Goal: Task Accomplishment & Management: Manage account settings

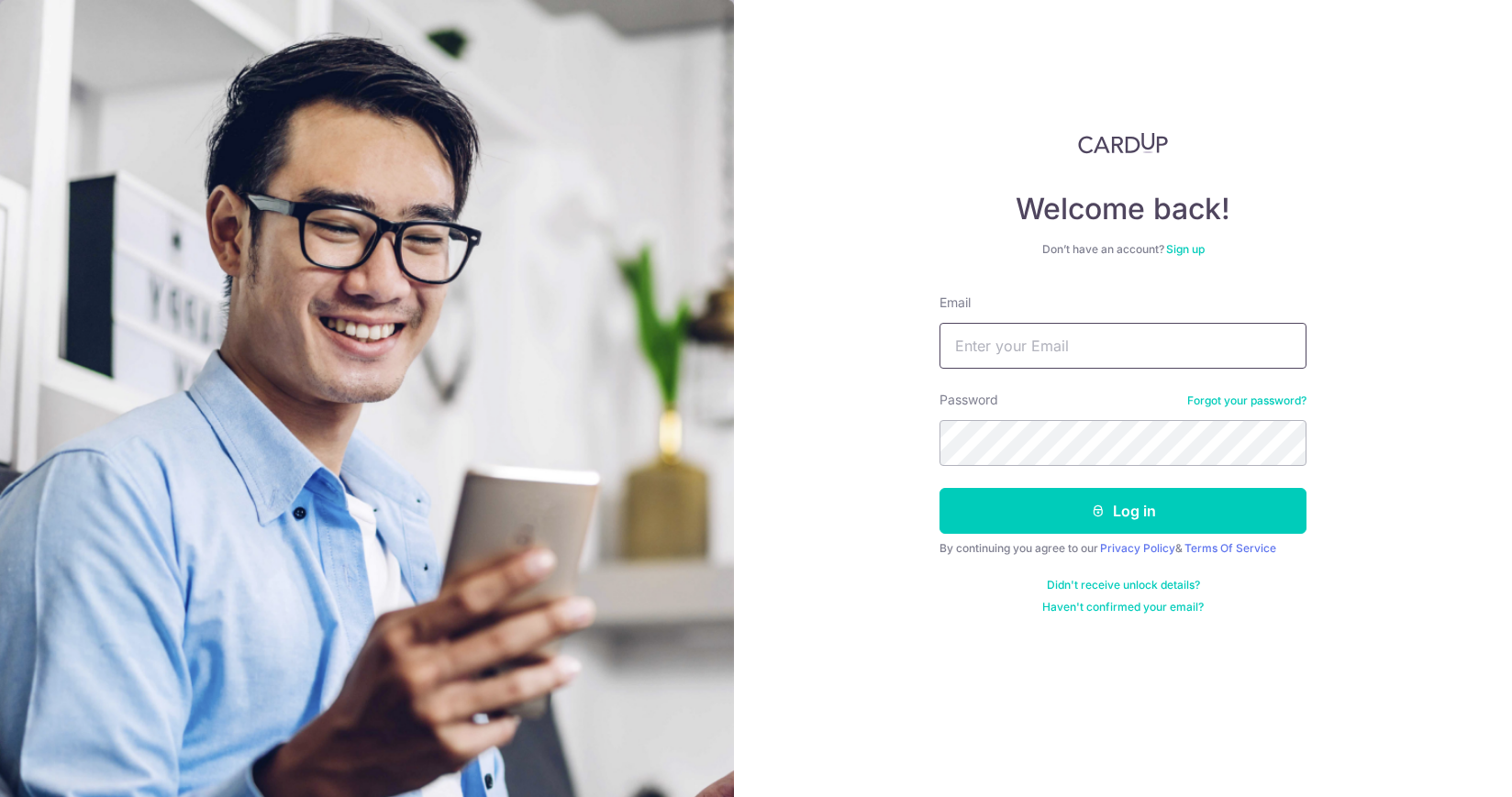
click at [1085, 341] on input "Email" at bounding box center [1122, 346] width 367 height 46
type input "segar6678@gmail.com"
click at [1041, 352] on input "Email" at bounding box center [1122, 346] width 367 height 46
drag, startPoint x: 1154, startPoint y: 352, endPoint x: 825, endPoint y: 349, distance: 329.0
click at [825, 350] on div "Welcome back! Don’t have an account? Sign up Email segar6678@gmail.com Password…" at bounding box center [1122, 398] width 778 height 797
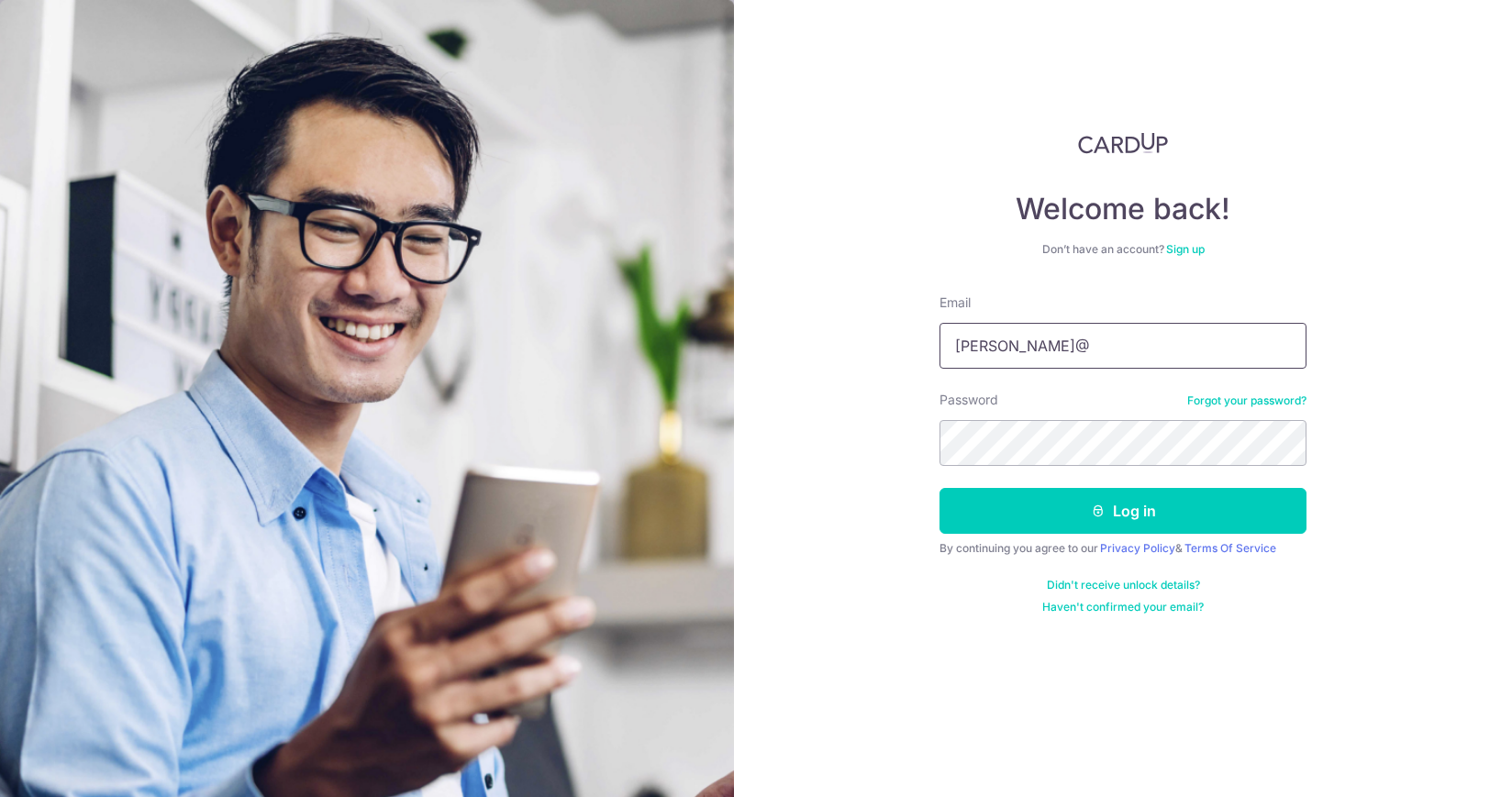
type input "[PERSON_NAME][EMAIL_ADDRESS][DOMAIN_NAME]"
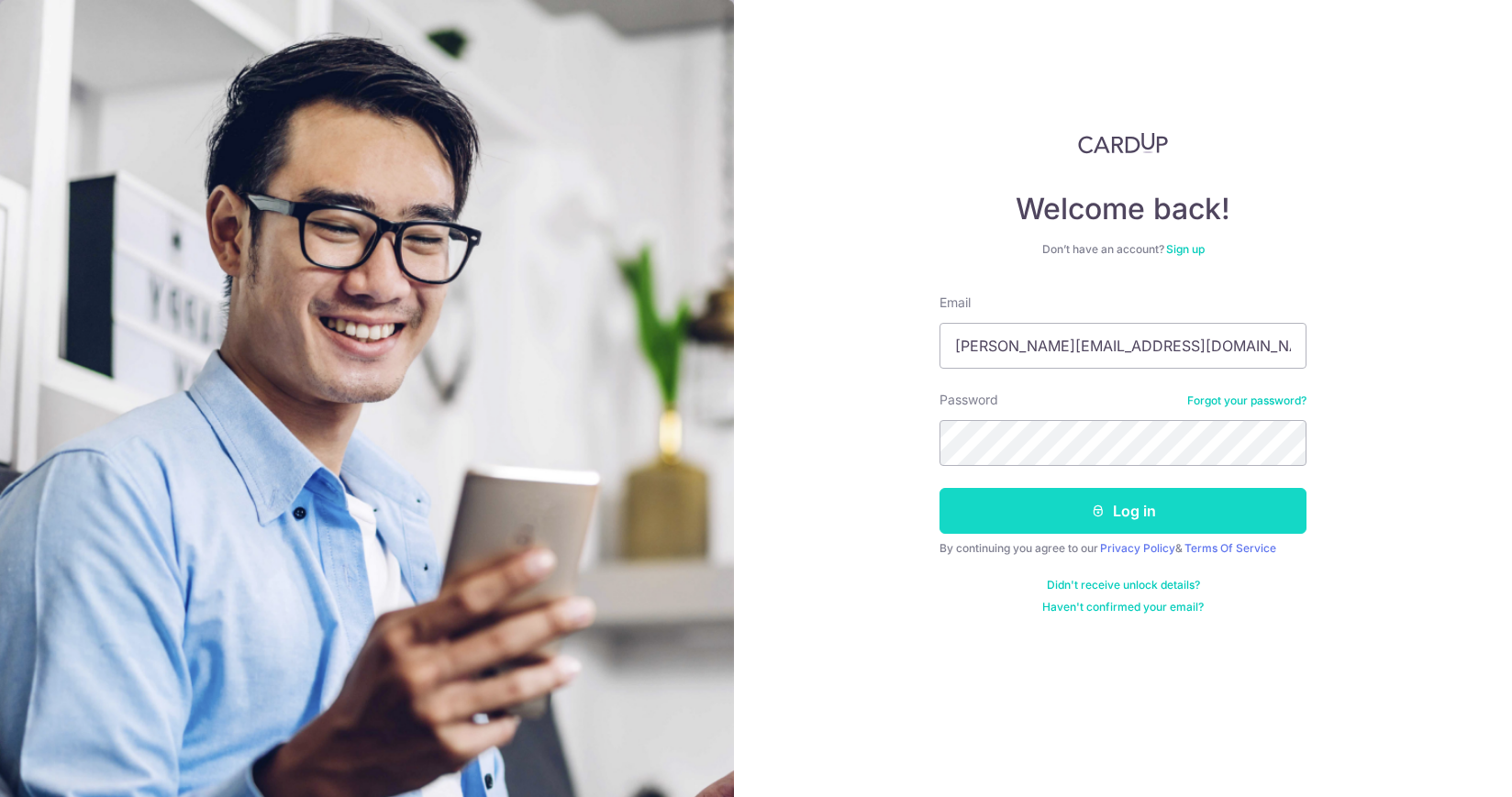
click at [1133, 513] on button "Log in" at bounding box center [1122, 511] width 367 height 46
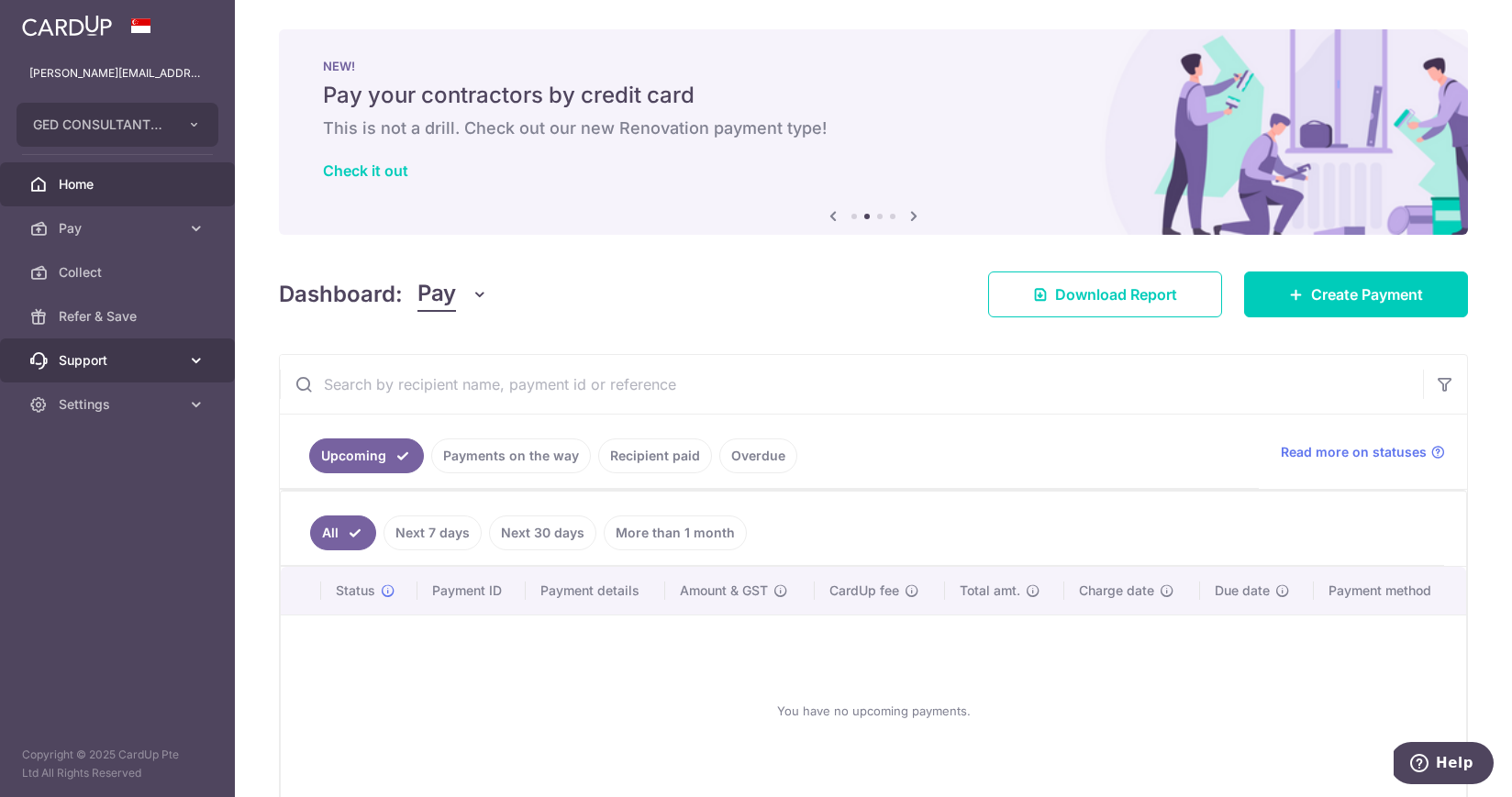
click at [121, 359] on span "Support" at bounding box center [120, 361] width 122 height 18
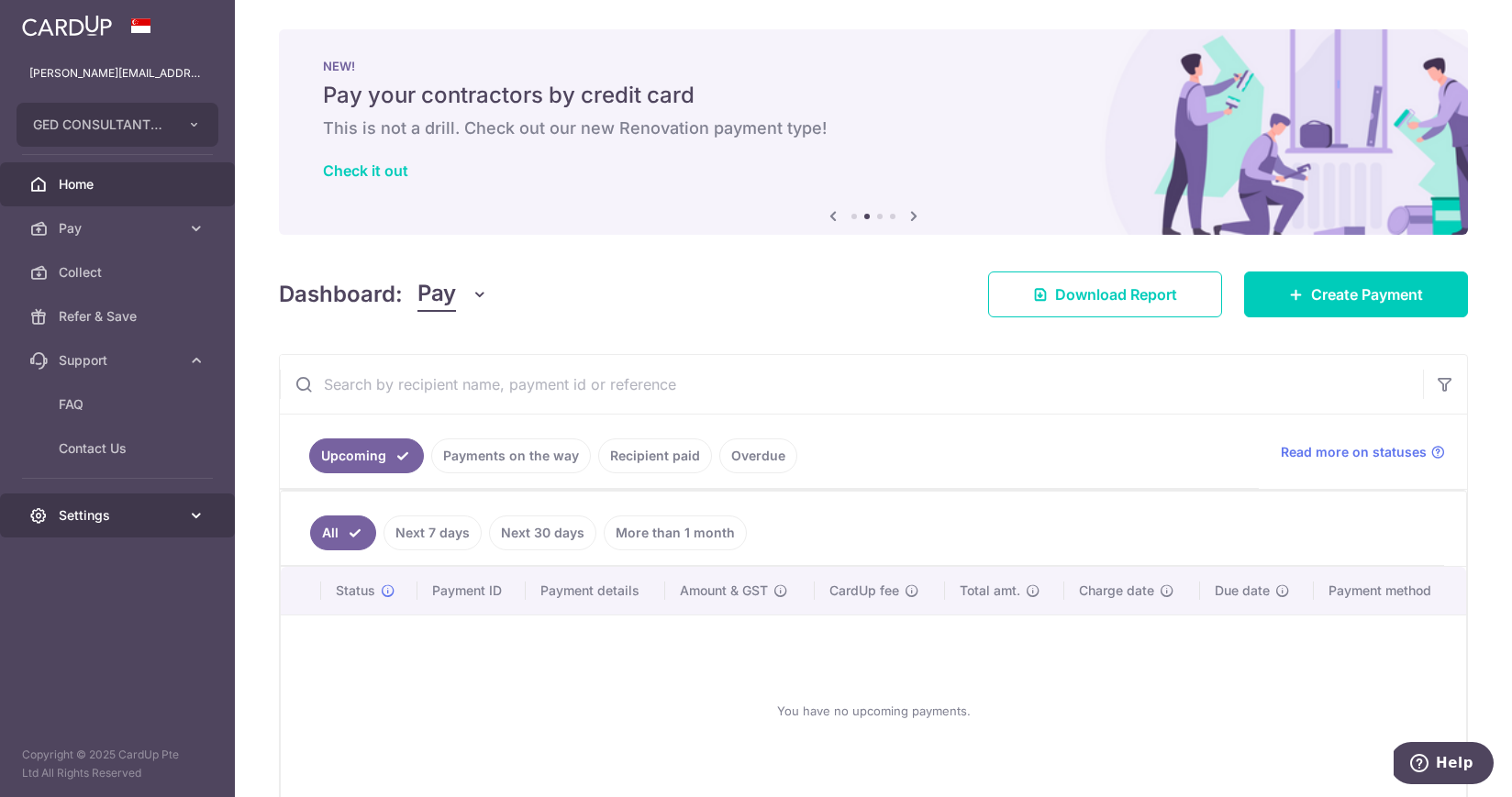
click at [116, 514] on span "Settings" at bounding box center [120, 515] width 122 height 18
drag, startPoint x: 115, startPoint y: 549, endPoint x: 127, endPoint y: 544, distance: 13.0
click at [115, 550] on span "Account" at bounding box center [120, 560] width 122 height 18
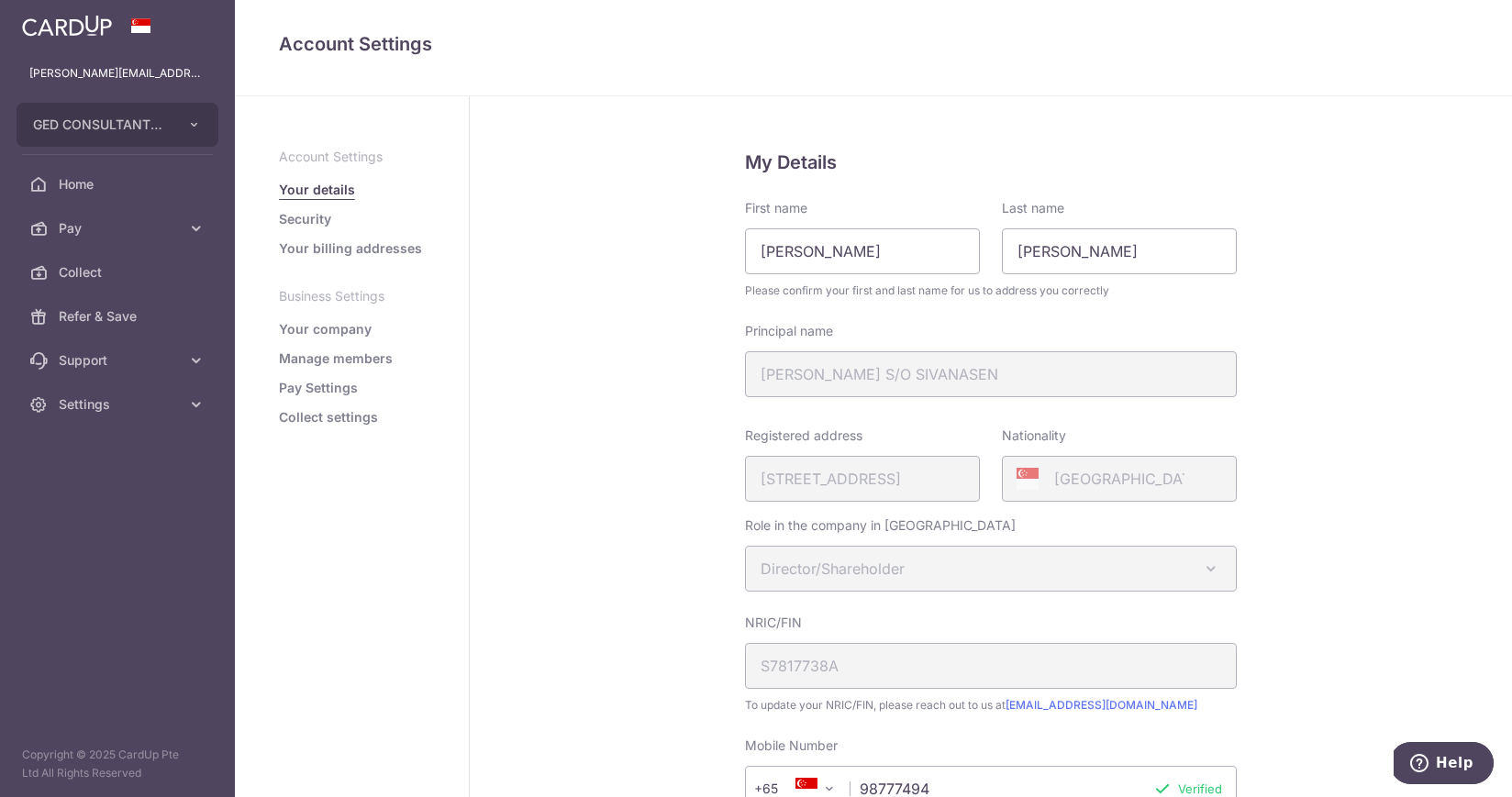
click at [336, 383] on link "Pay Settings" at bounding box center [319, 388] width 79 height 18
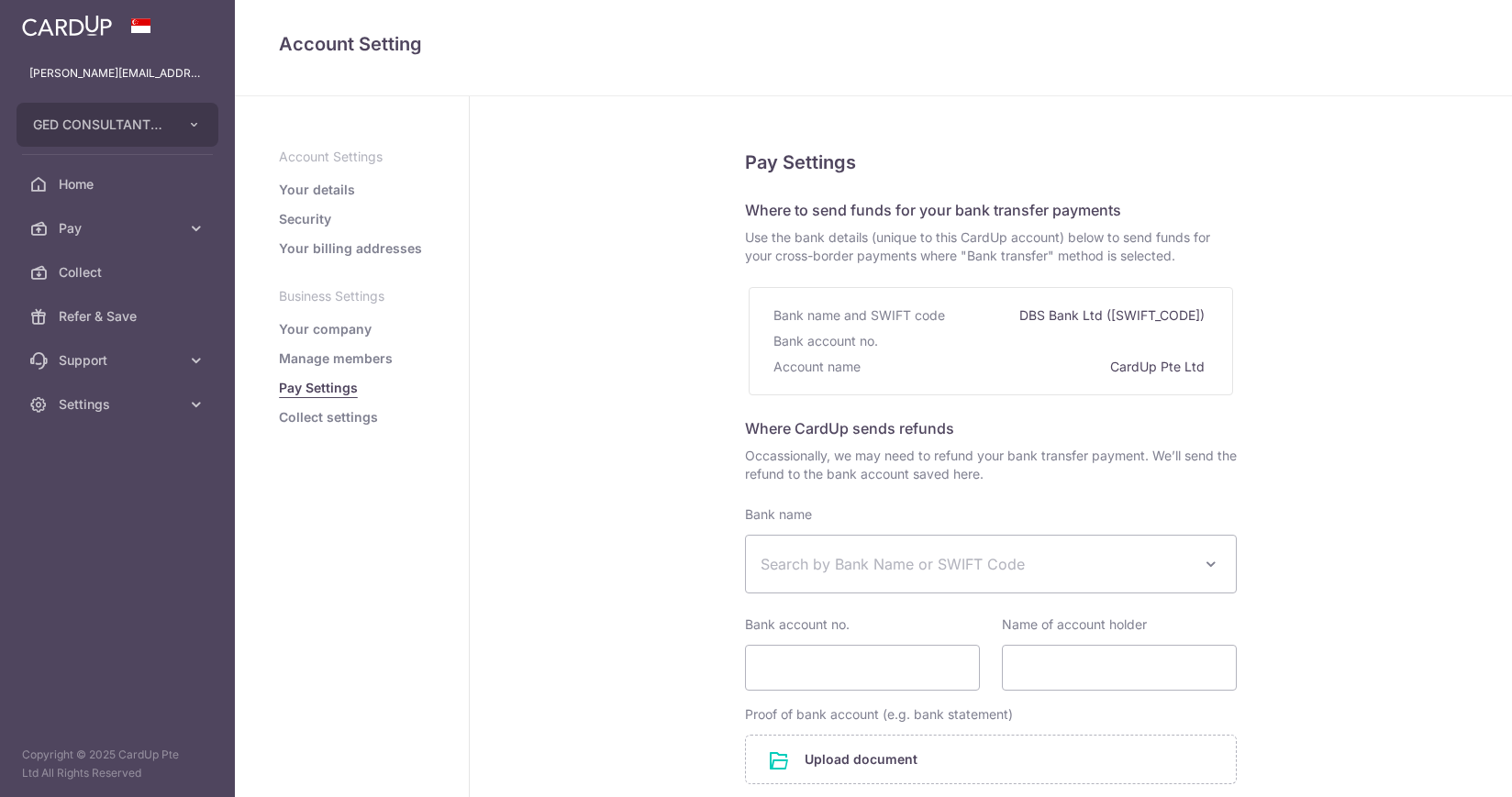
select select
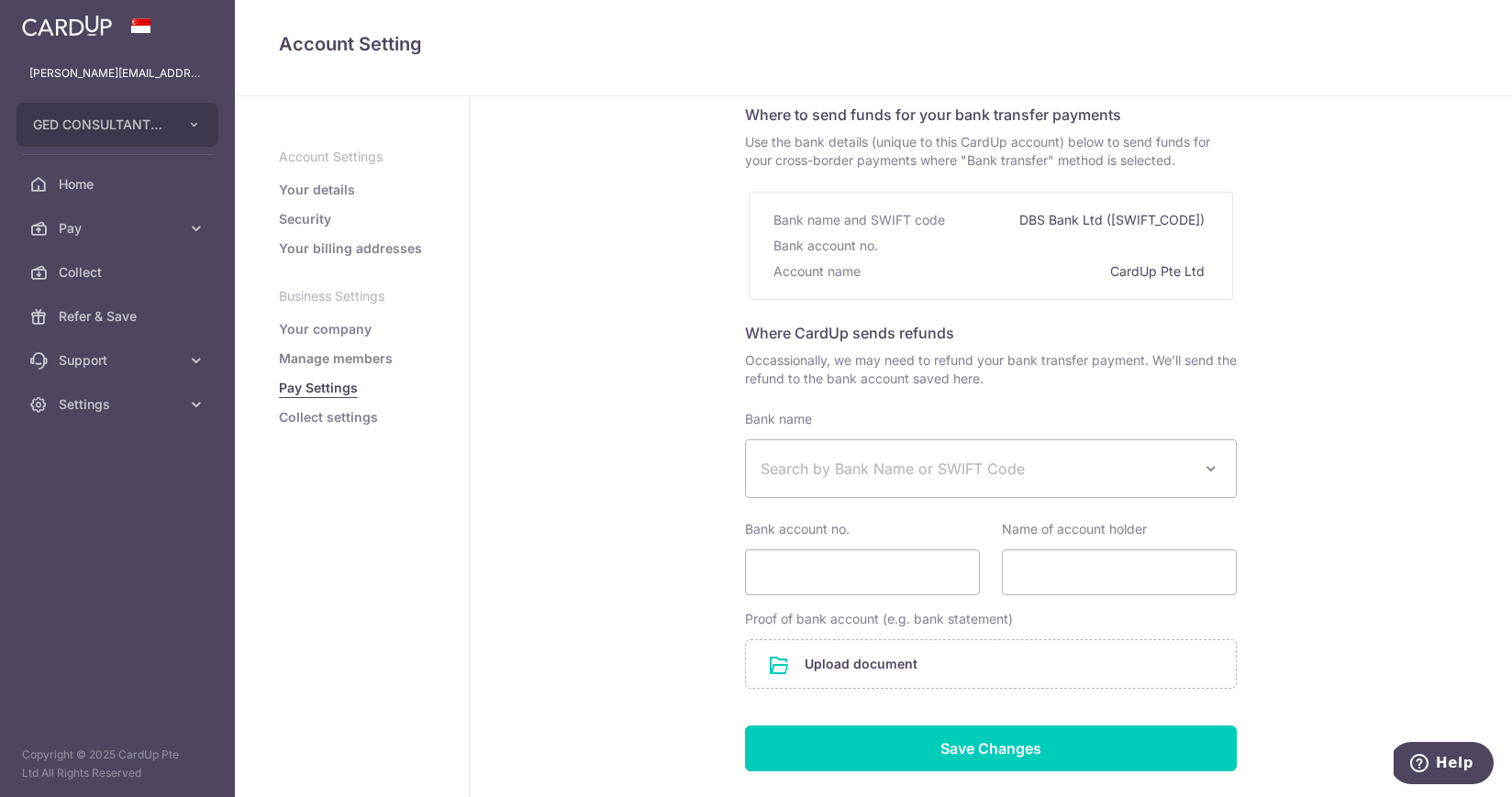
scroll to position [91, 0]
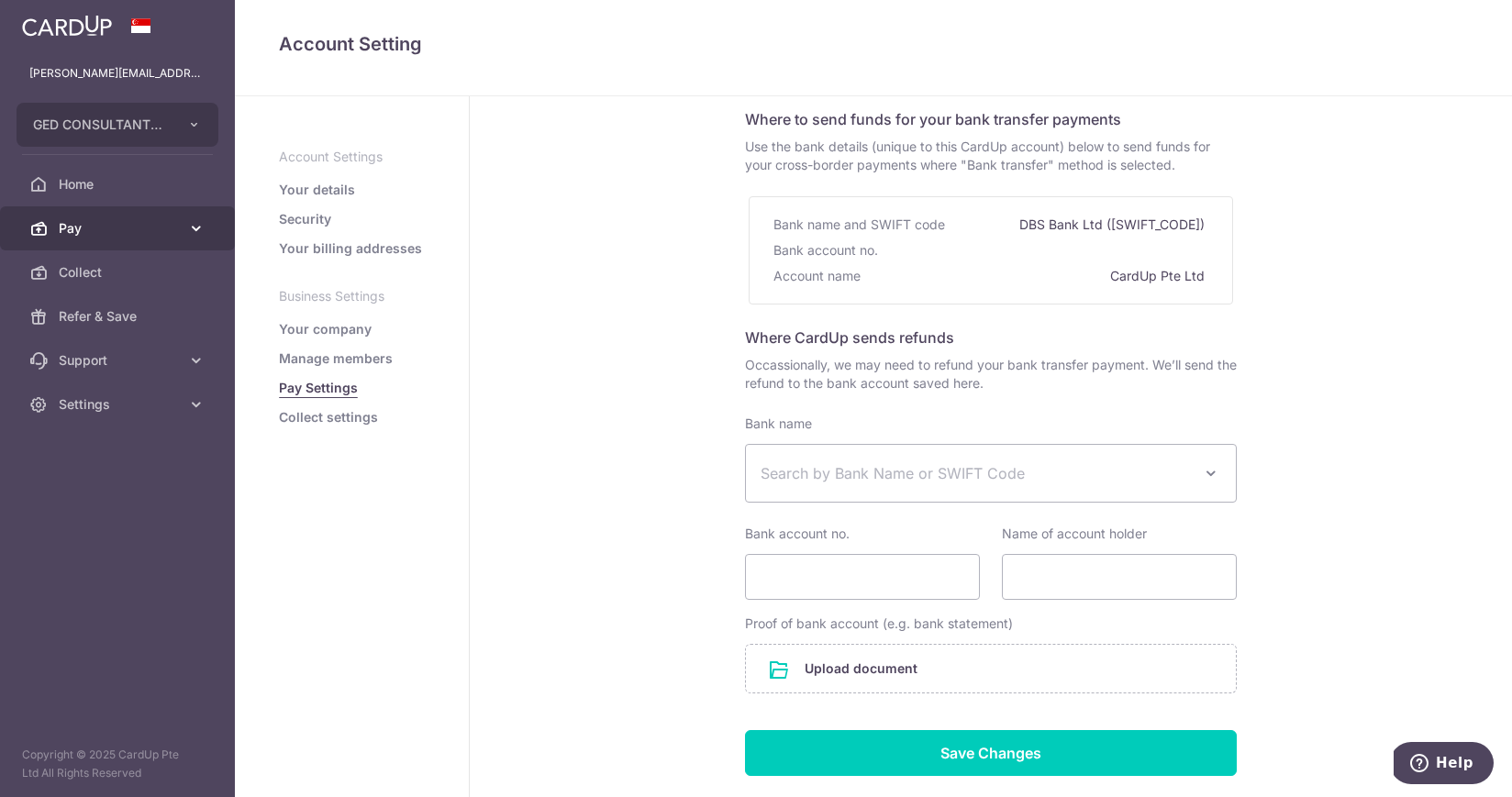
click at [138, 224] on span "Pay" at bounding box center [120, 228] width 122 height 18
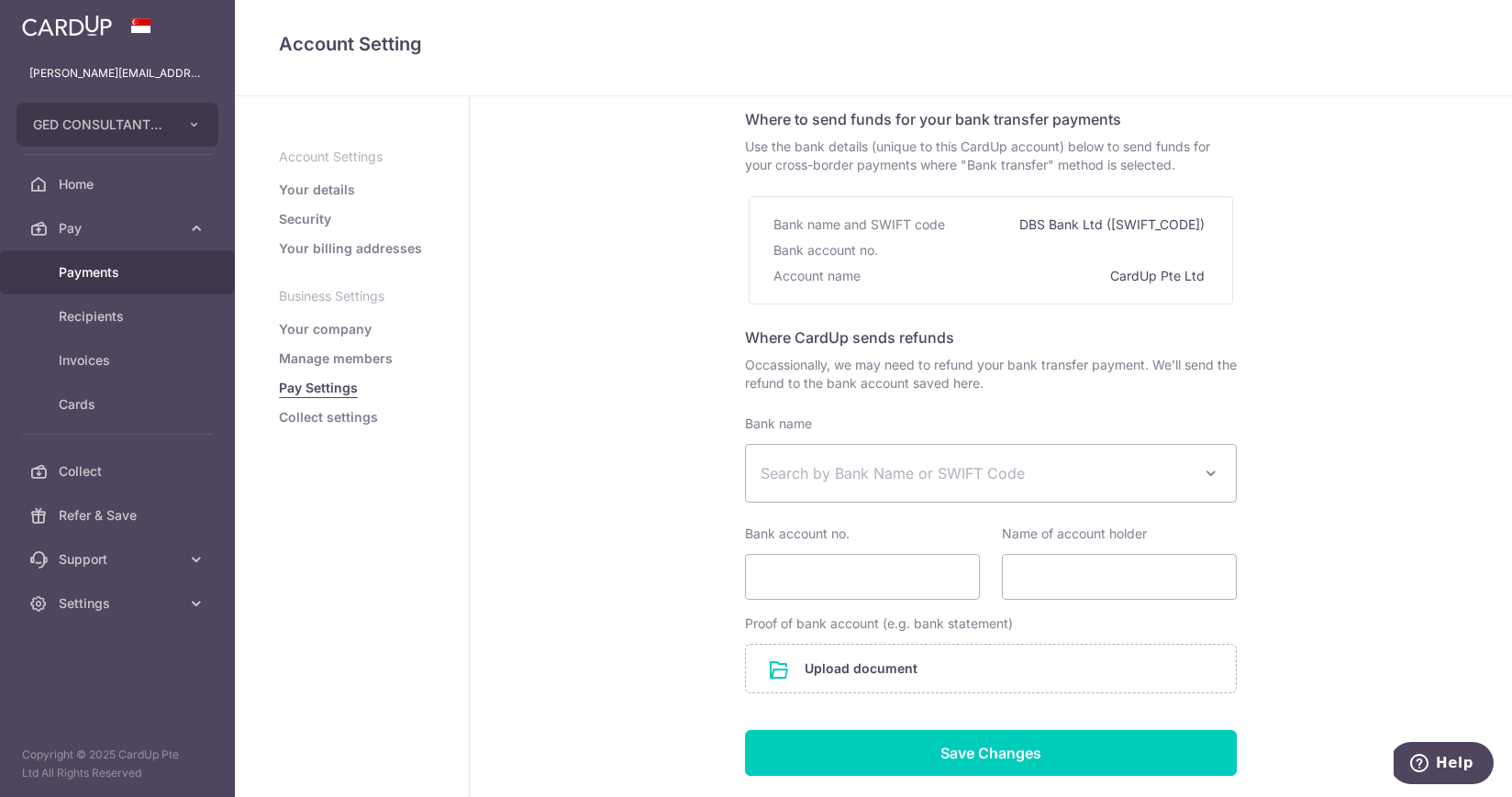
click at [129, 269] on span "Payments" at bounding box center [120, 272] width 122 height 18
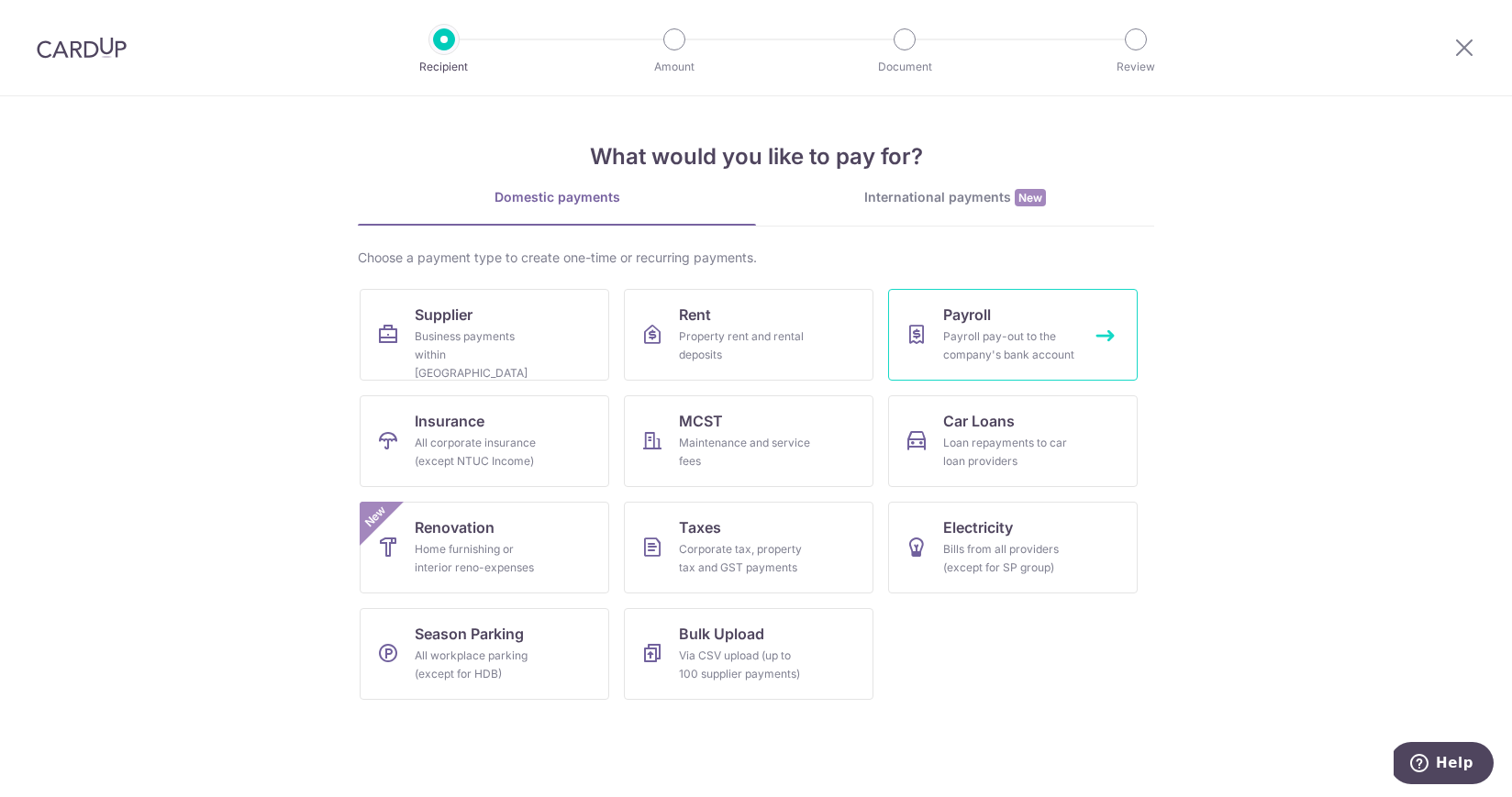
click at [983, 329] on div "Payroll pay-out to the company's bank account" at bounding box center [1008, 346] width 132 height 37
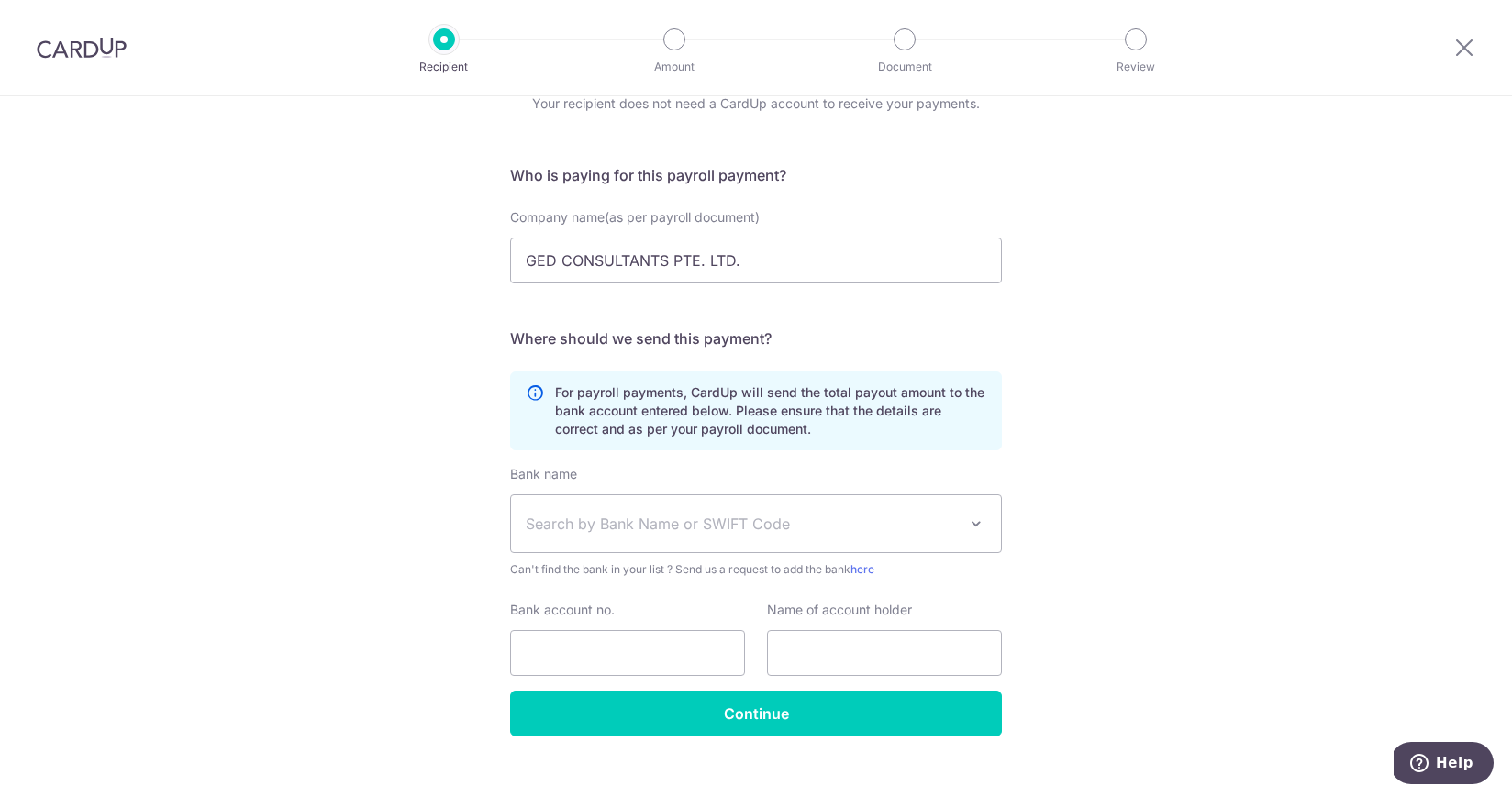
scroll to position [112, 0]
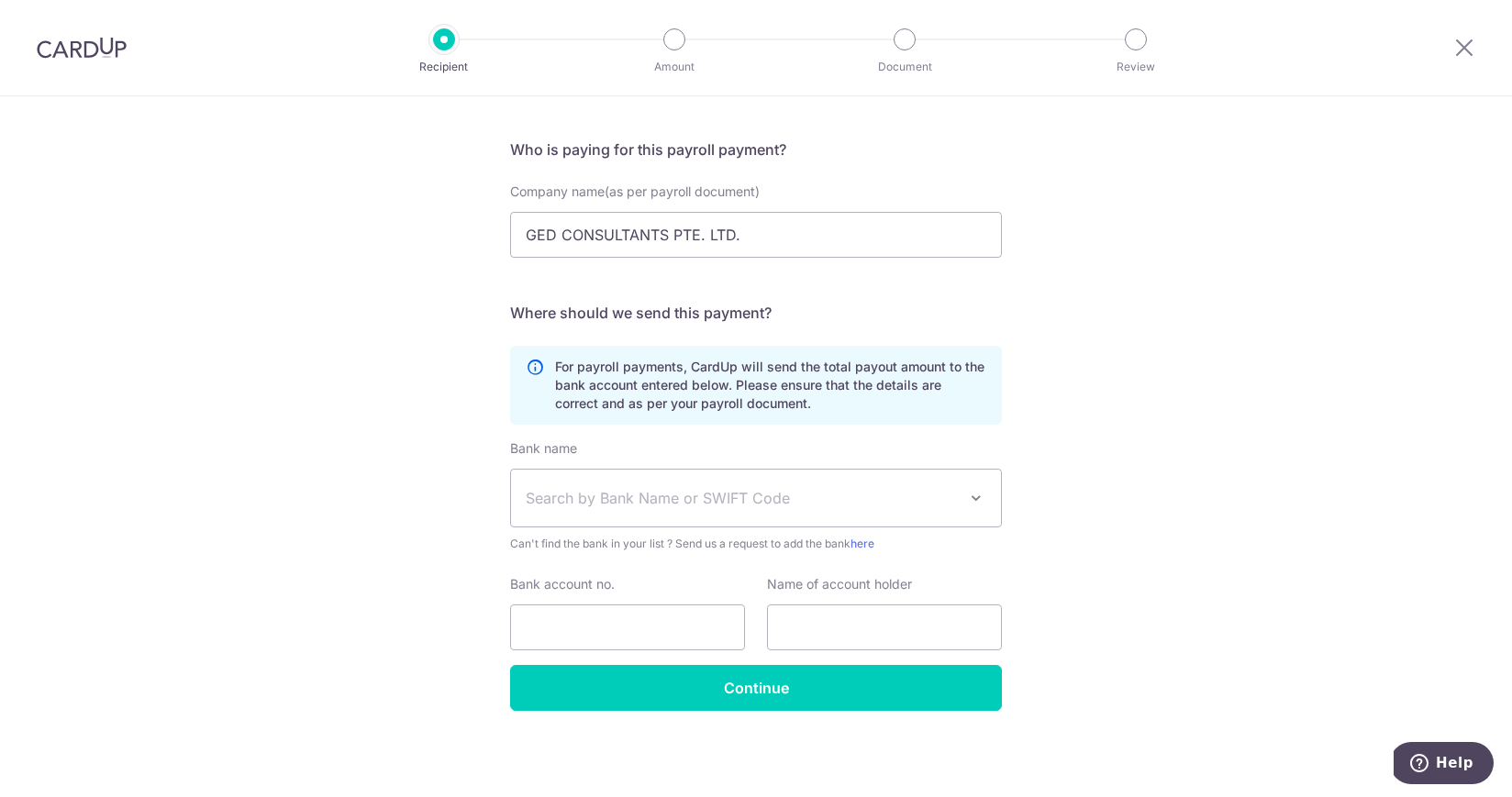
click at [846, 498] on span "Search by Bank Name or SWIFT Code" at bounding box center [741, 498] width 431 height 22
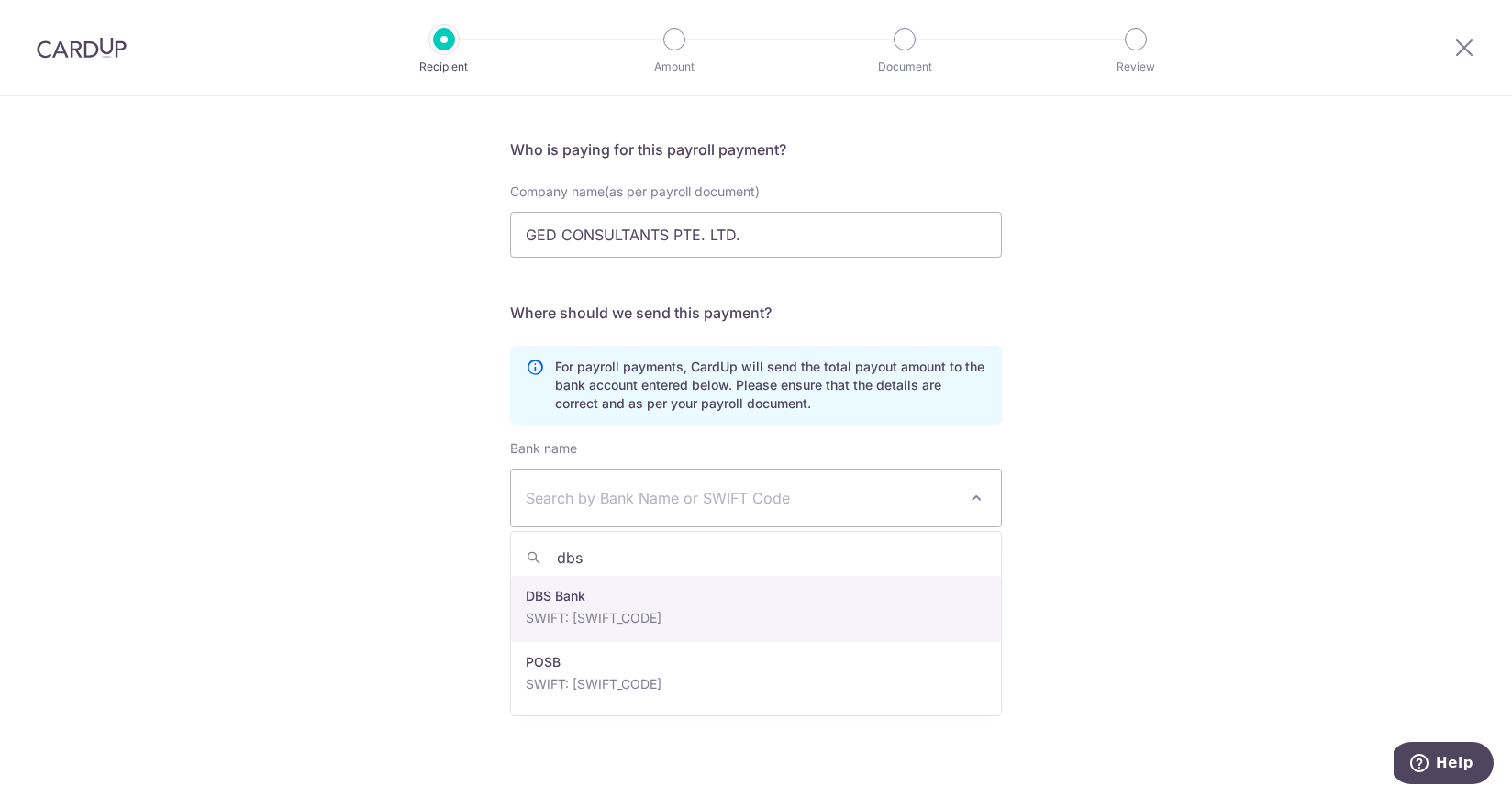
type input "dbs"
drag, startPoint x: 679, startPoint y: 612, endPoint x: 707, endPoint y: 609, distance: 28.2
select select "6"
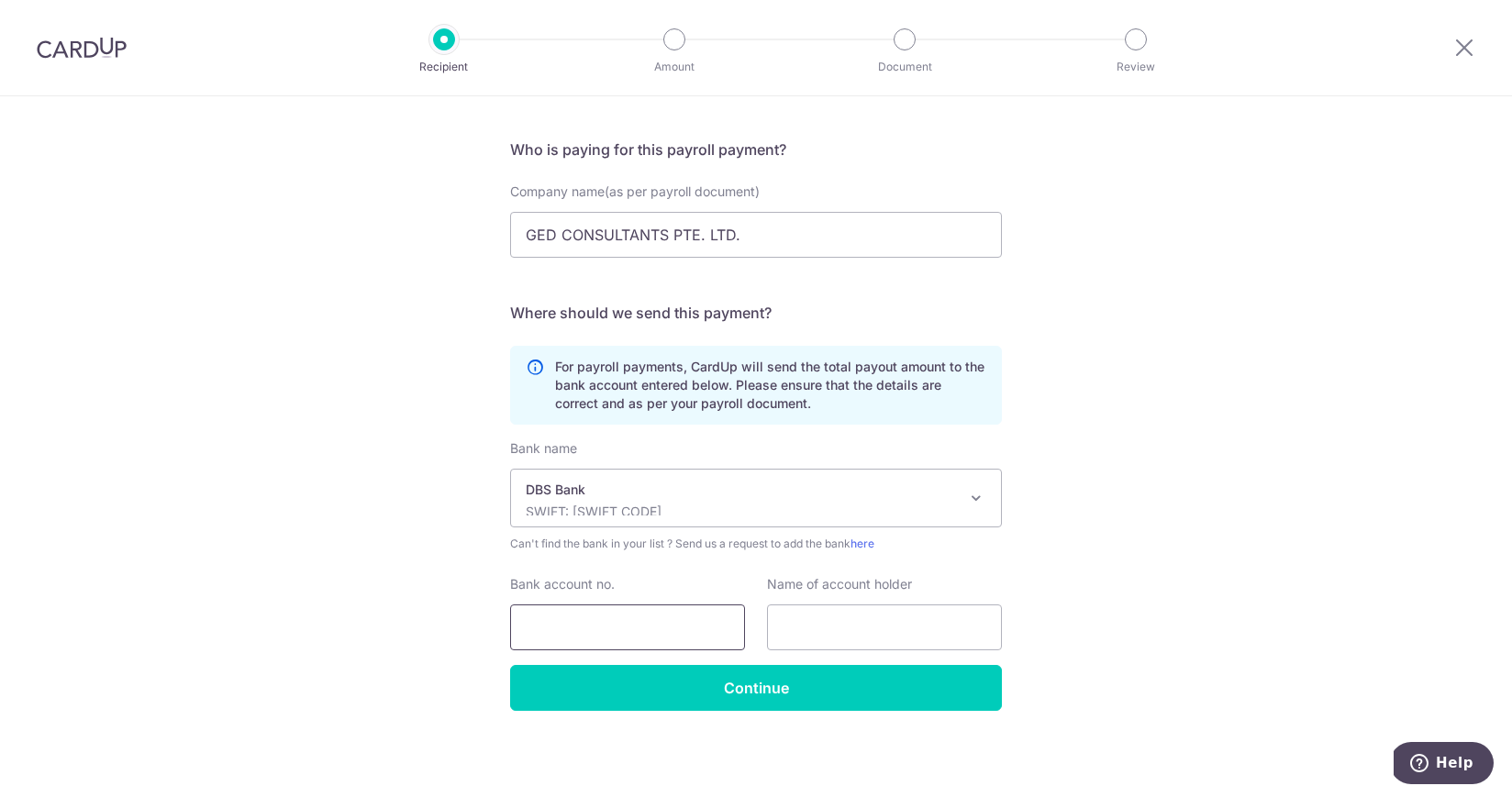
click at [679, 625] on input "Bank account no." at bounding box center [627, 628] width 235 height 46
type input "1049015211"
click at [914, 630] on input "text" at bounding box center [884, 628] width 235 height 46
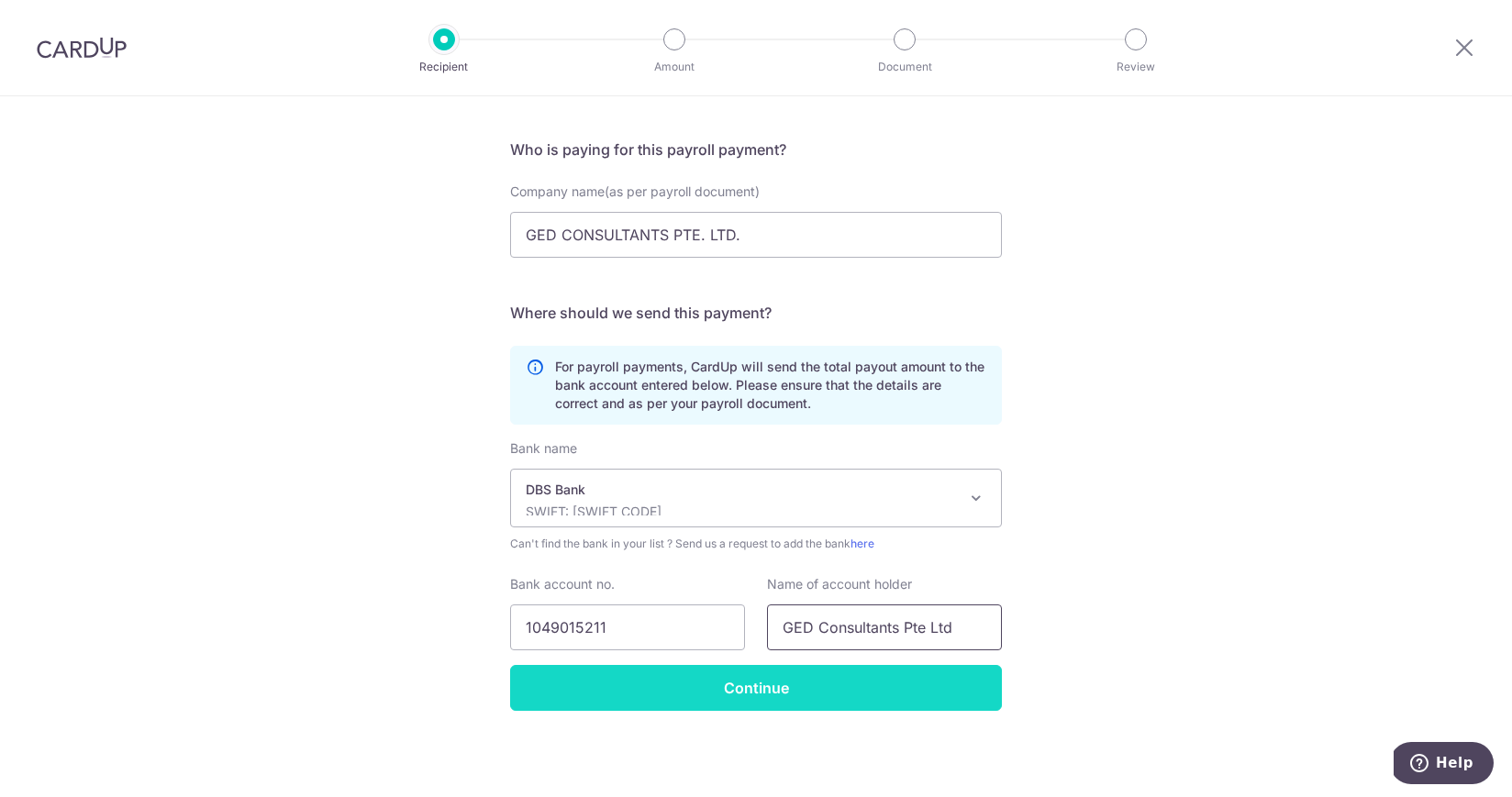
type input "GED Consultants Pte Ltd"
click at [785, 698] on input "Continue" at bounding box center [756, 687] width 492 height 46
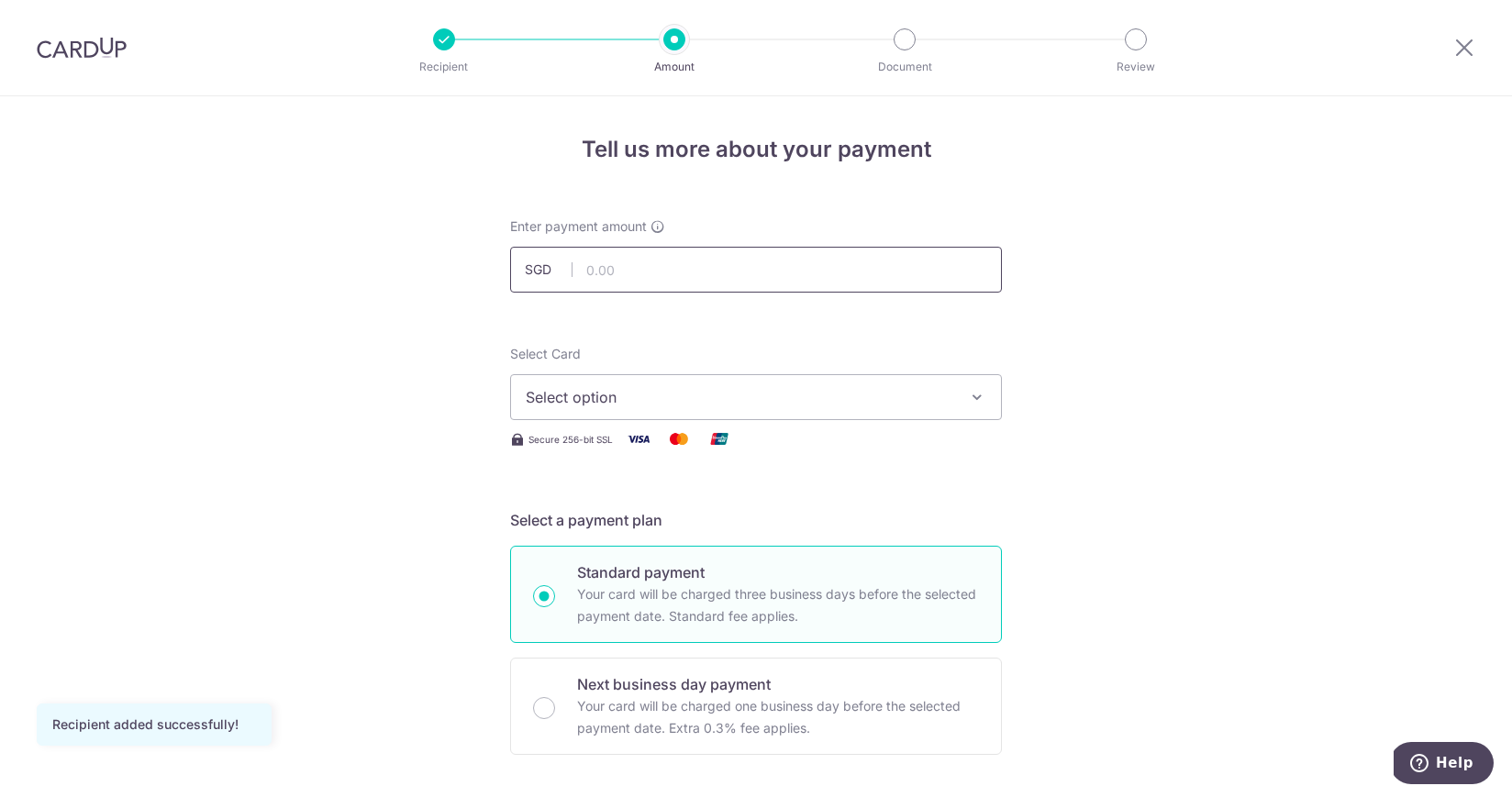
click at [689, 278] on input "text" at bounding box center [756, 270] width 492 height 46
type input "6,500.00"
click at [841, 394] on span "Select option" at bounding box center [739, 397] width 427 height 22
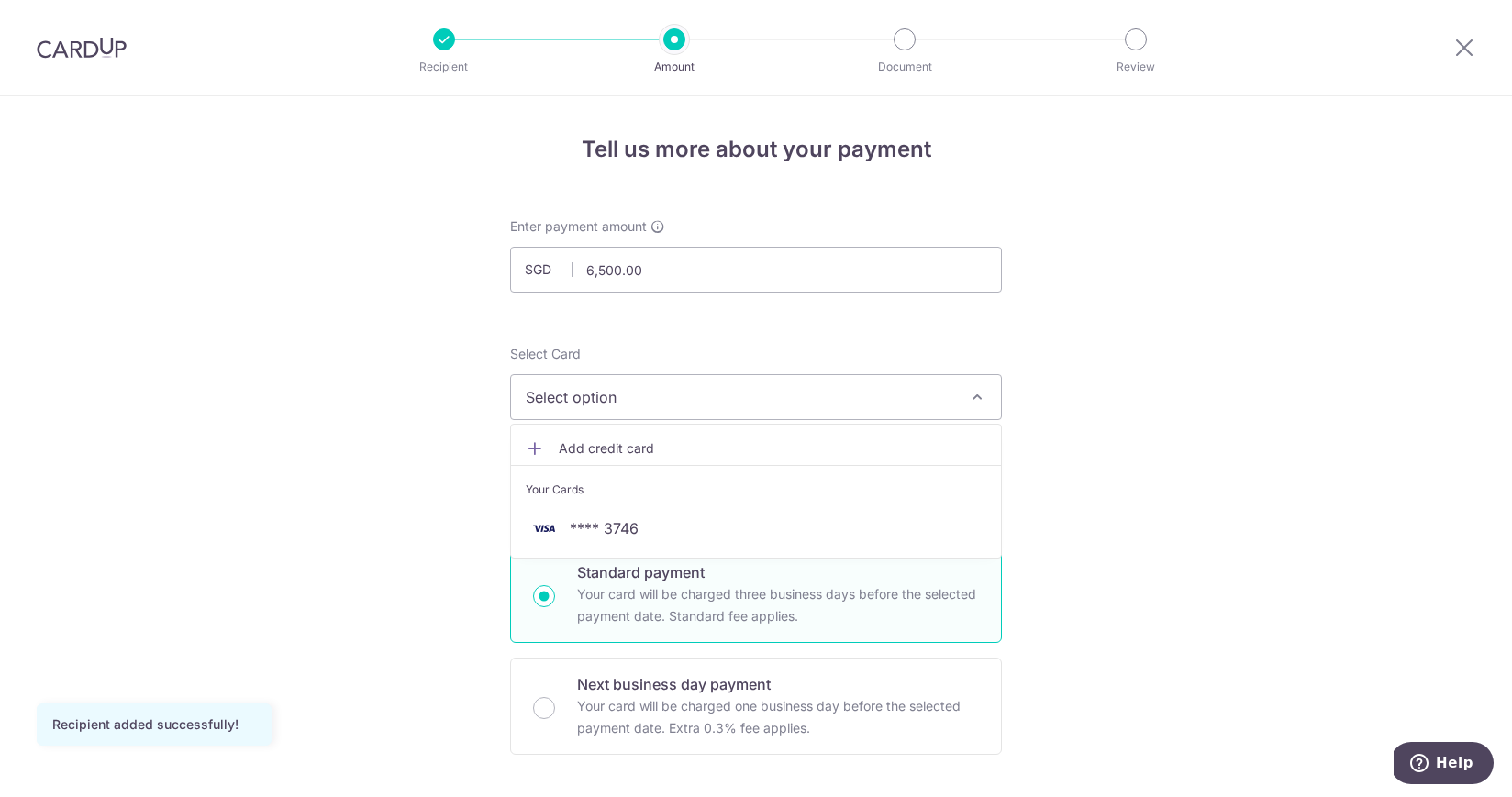
click at [613, 449] on span "Add credit card" at bounding box center [773, 448] width 427 height 18
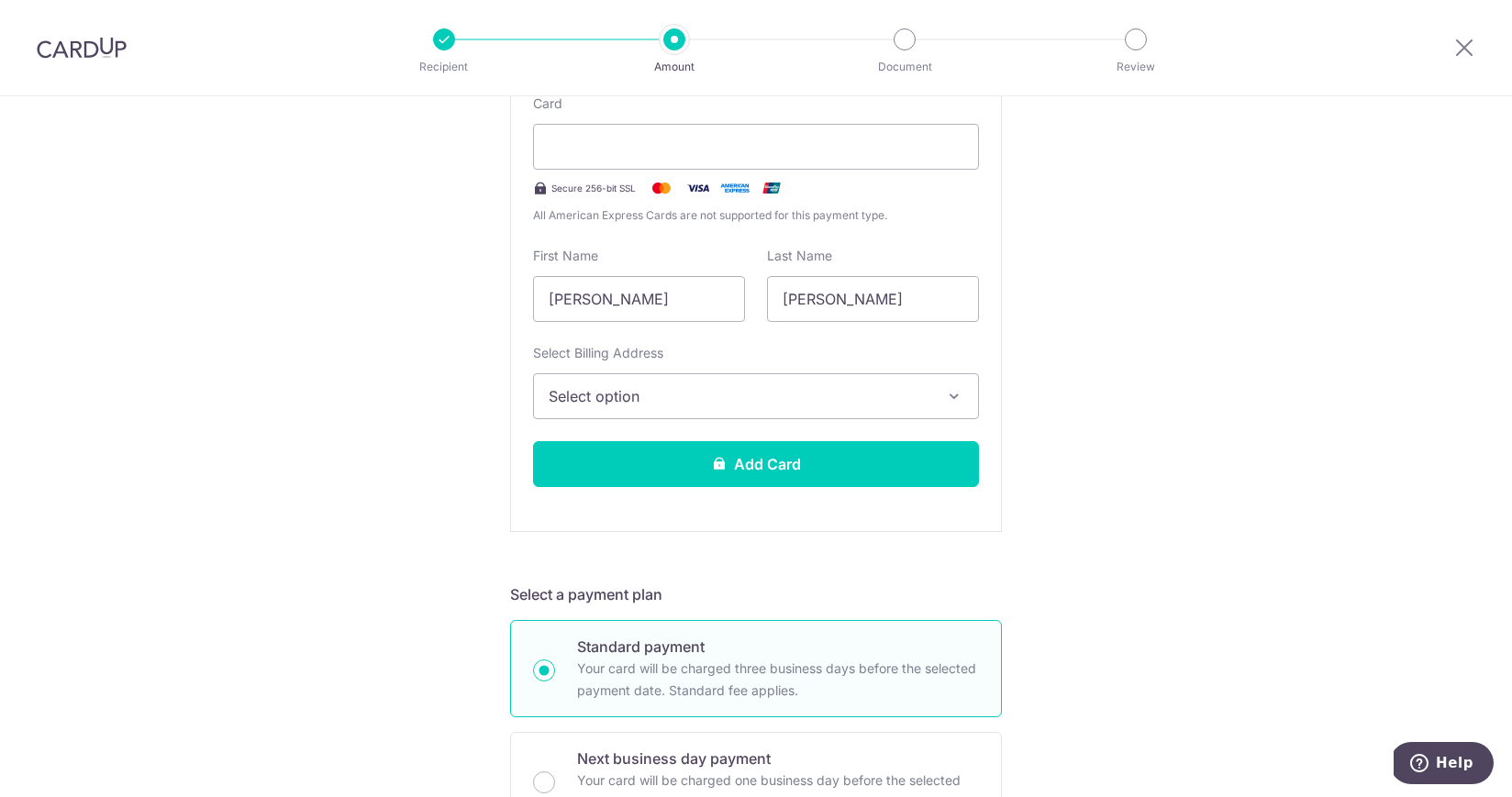
scroll to position [412, 0]
click at [846, 388] on span "Select option" at bounding box center [739, 394] width 382 height 22
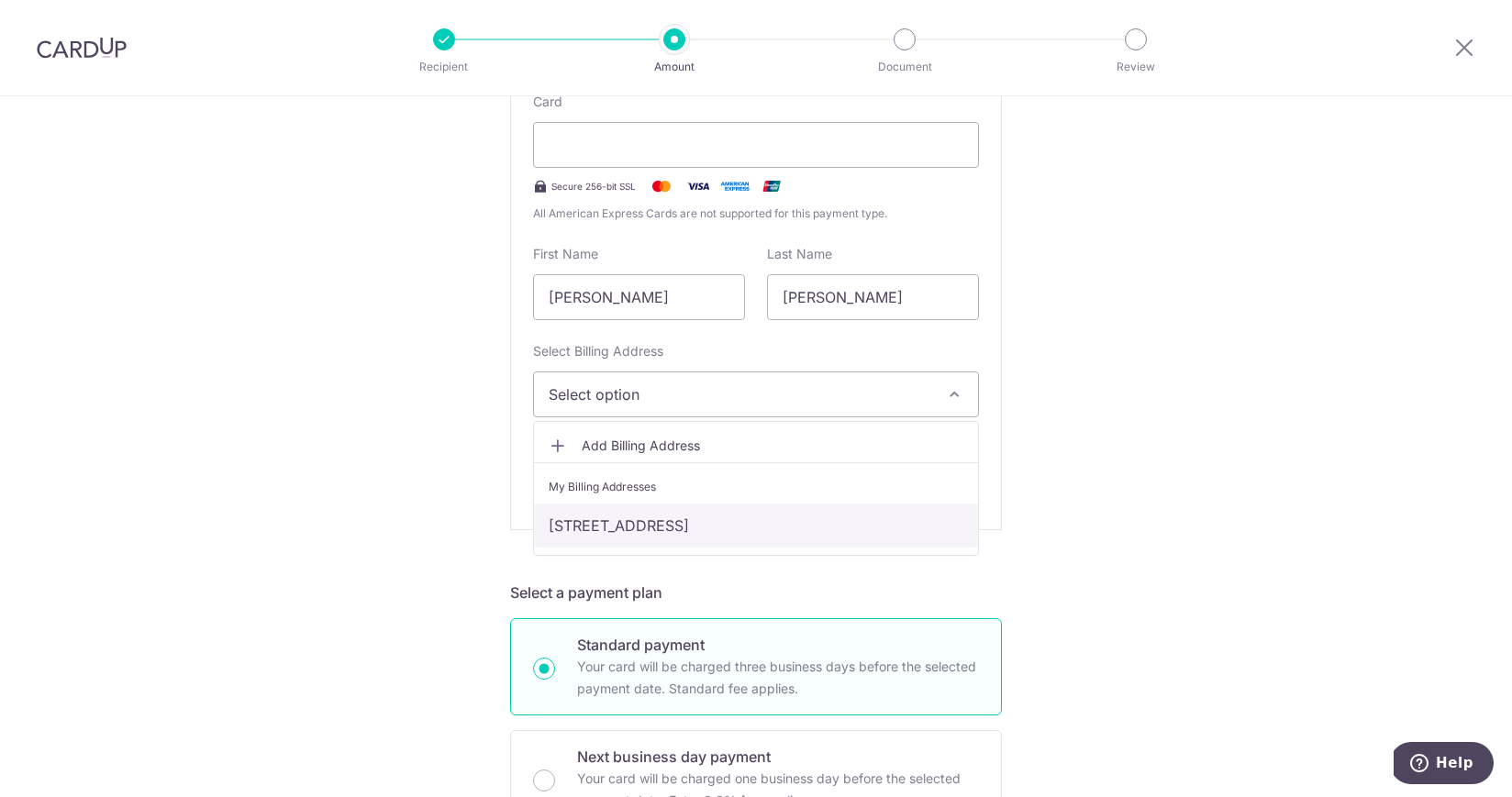
click at [709, 531] on link "629 Aljunied Road, #08-15, Singapore, Singapore-389838" at bounding box center [756, 526] width 444 height 44
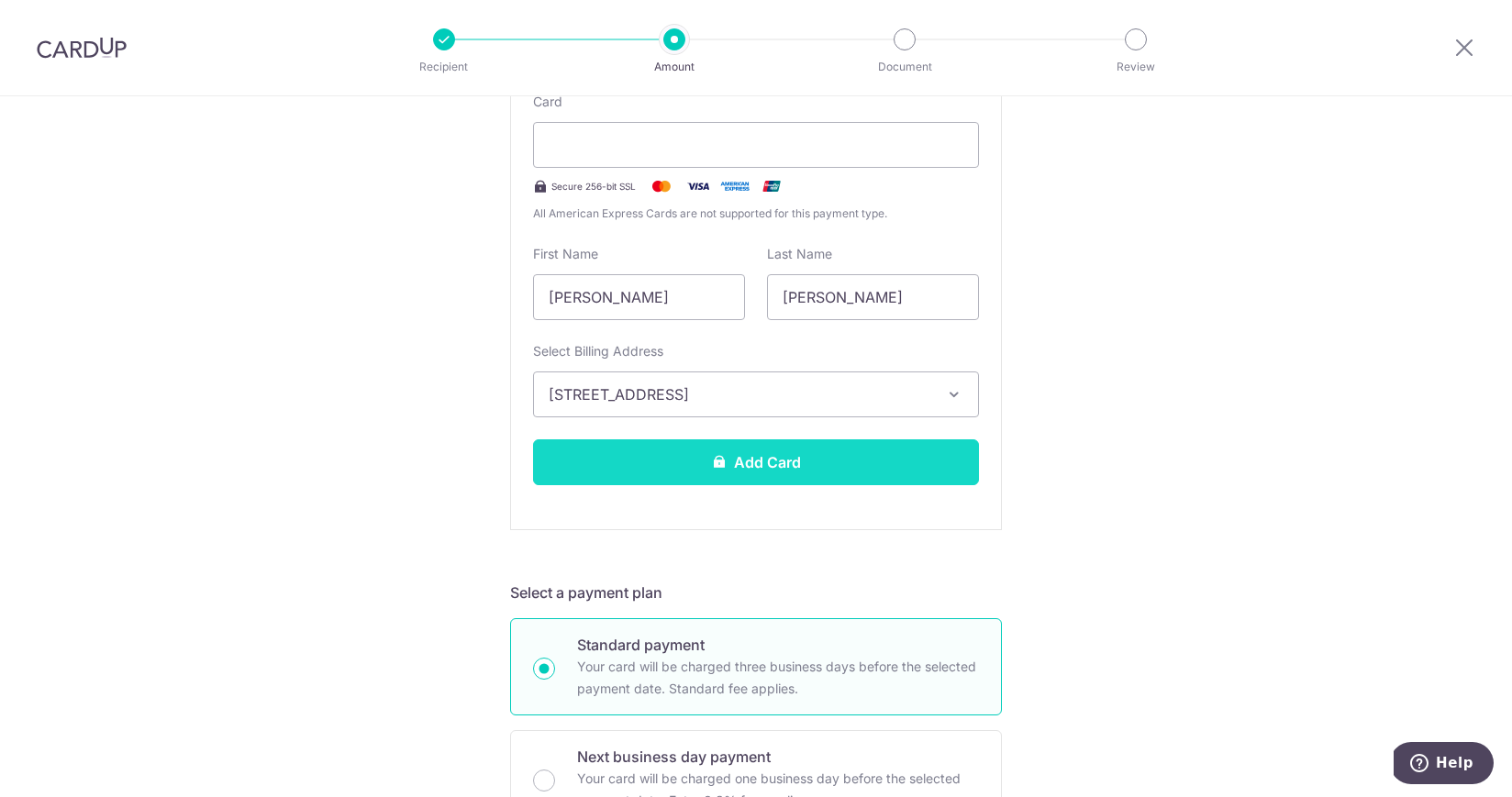
click at [762, 469] on button "Add Card" at bounding box center [756, 462] width 446 height 46
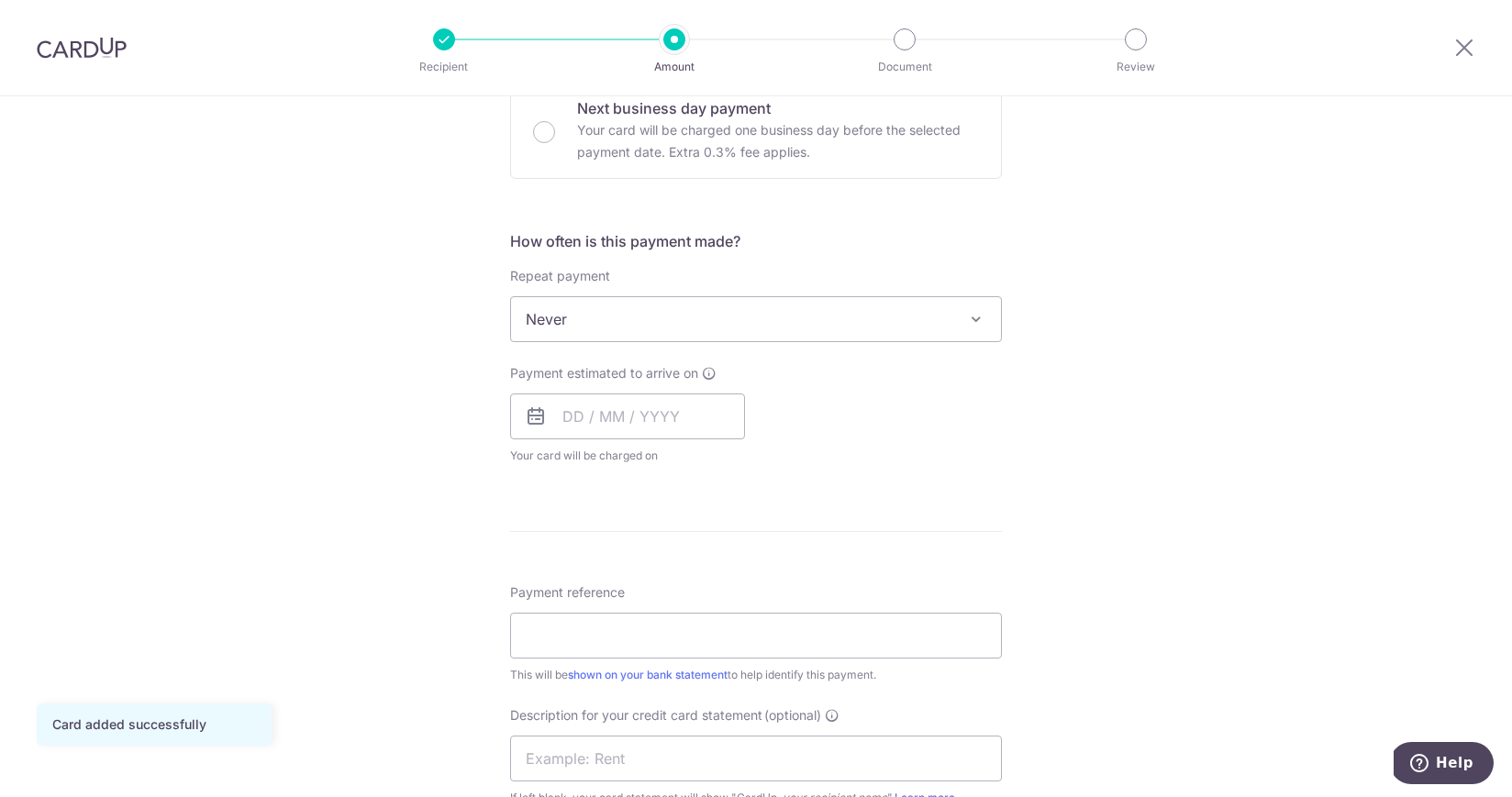
scroll to position [578, 0]
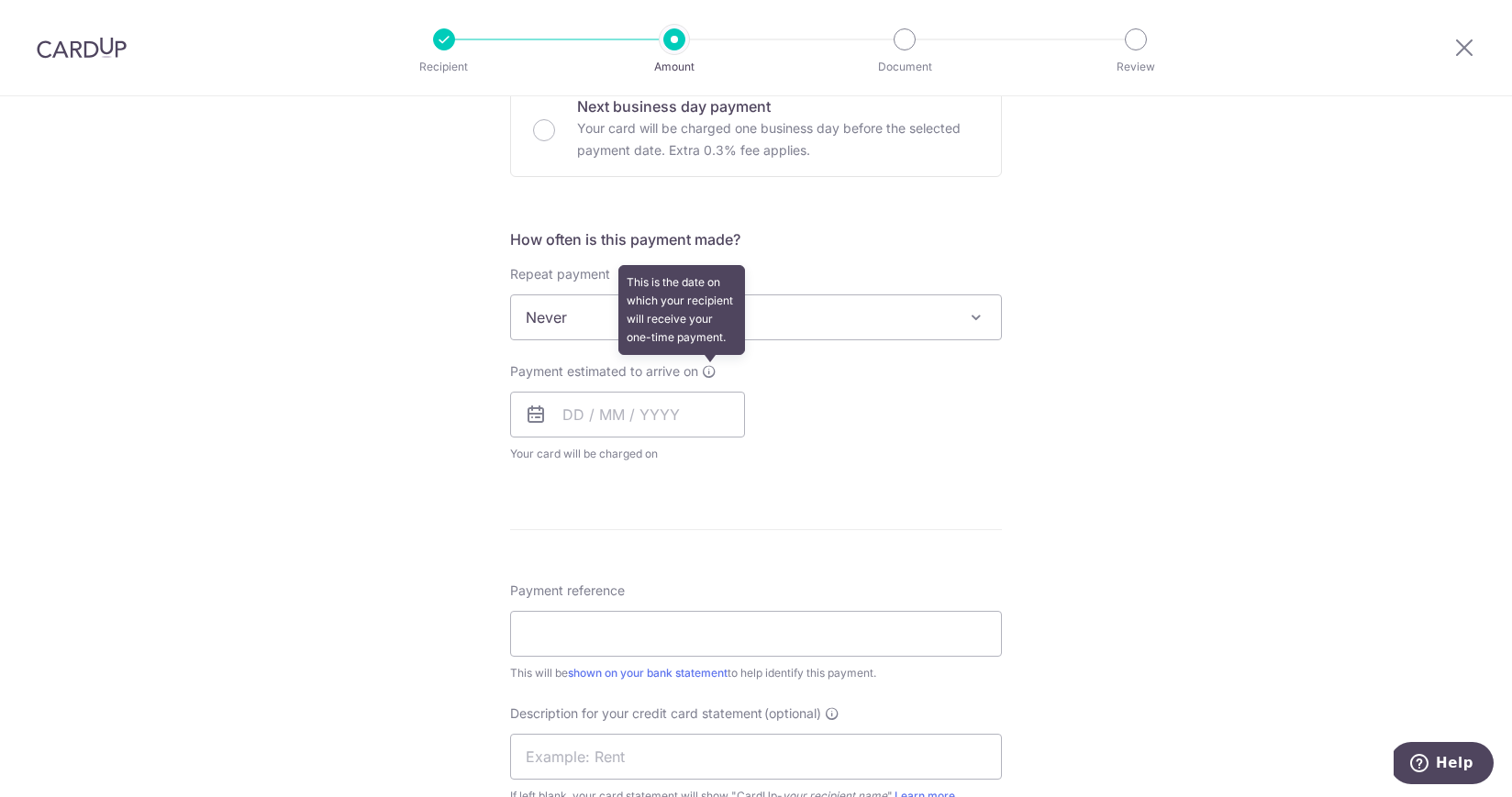
click at [709, 368] on icon at bounding box center [709, 372] width 15 height 15
click at [574, 418] on input "text" at bounding box center [627, 414] width 235 height 46
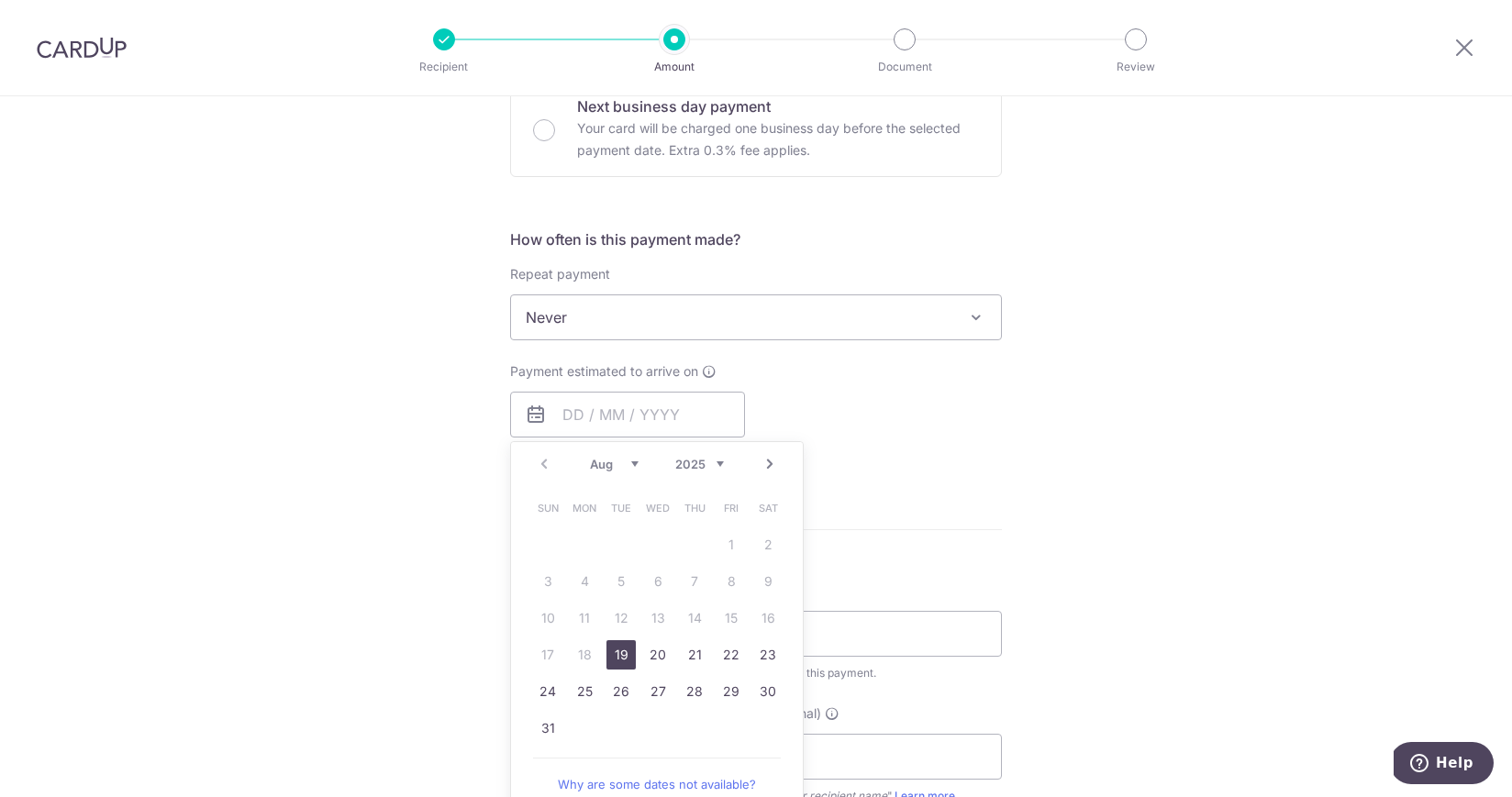
click at [620, 654] on link "19" at bounding box center [622, 654] width 29 height 29
type input "[DATE]"
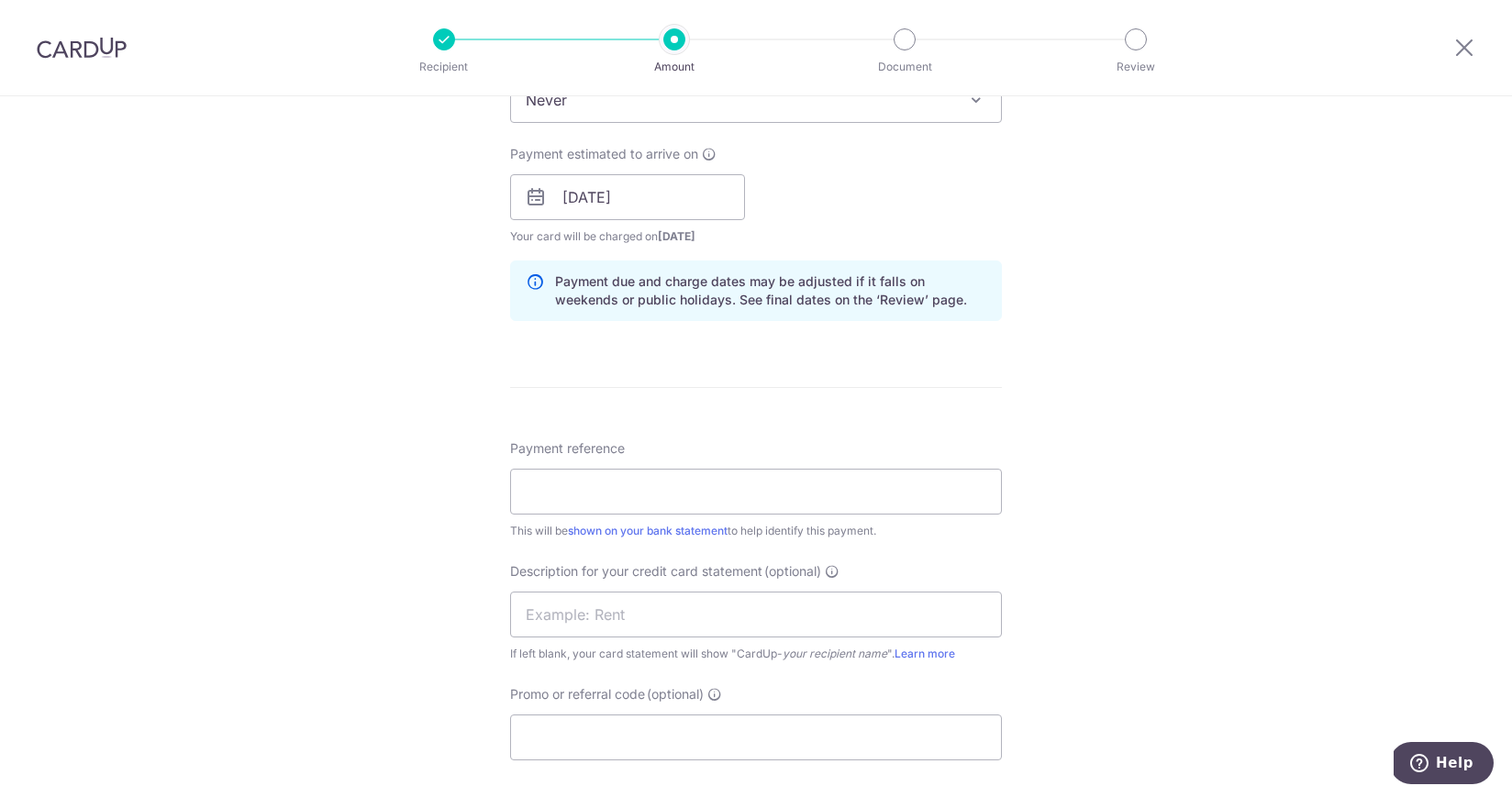
scroll to position [801, 0]
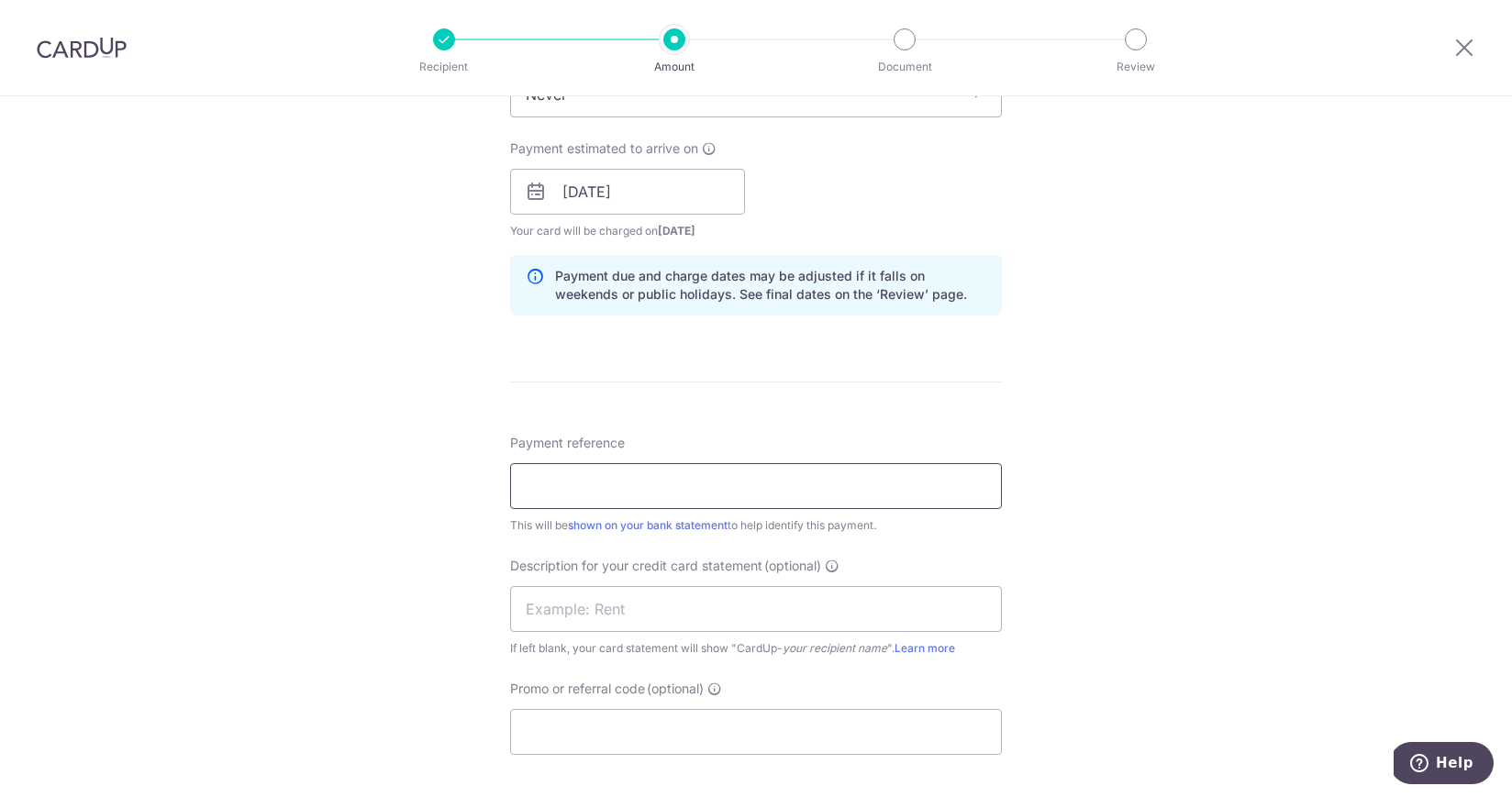
click at [591, 491] on input "Payment reference" at bounding box center [756, 486] width 492 height 46
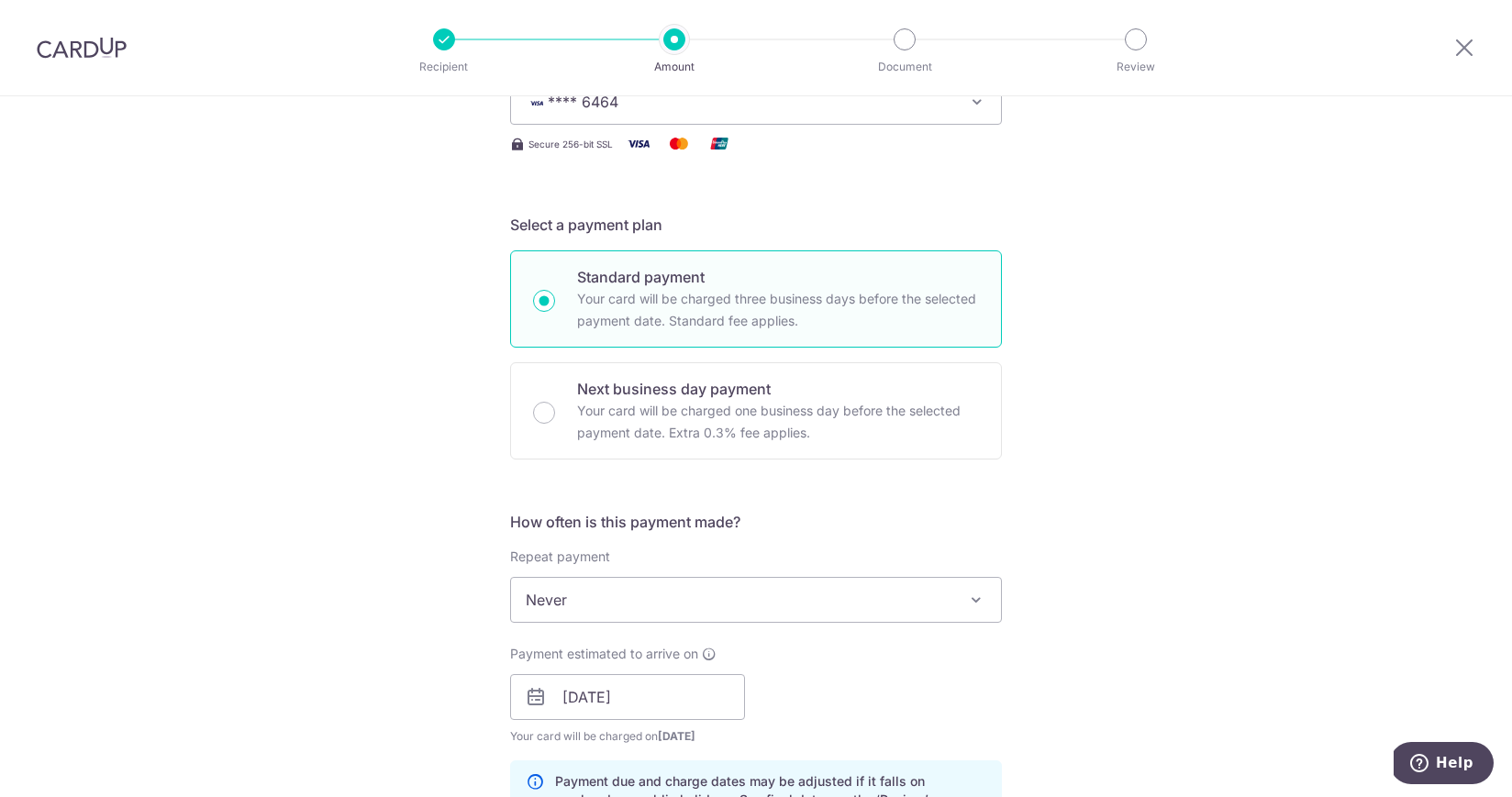
scroll to position [284, 0]
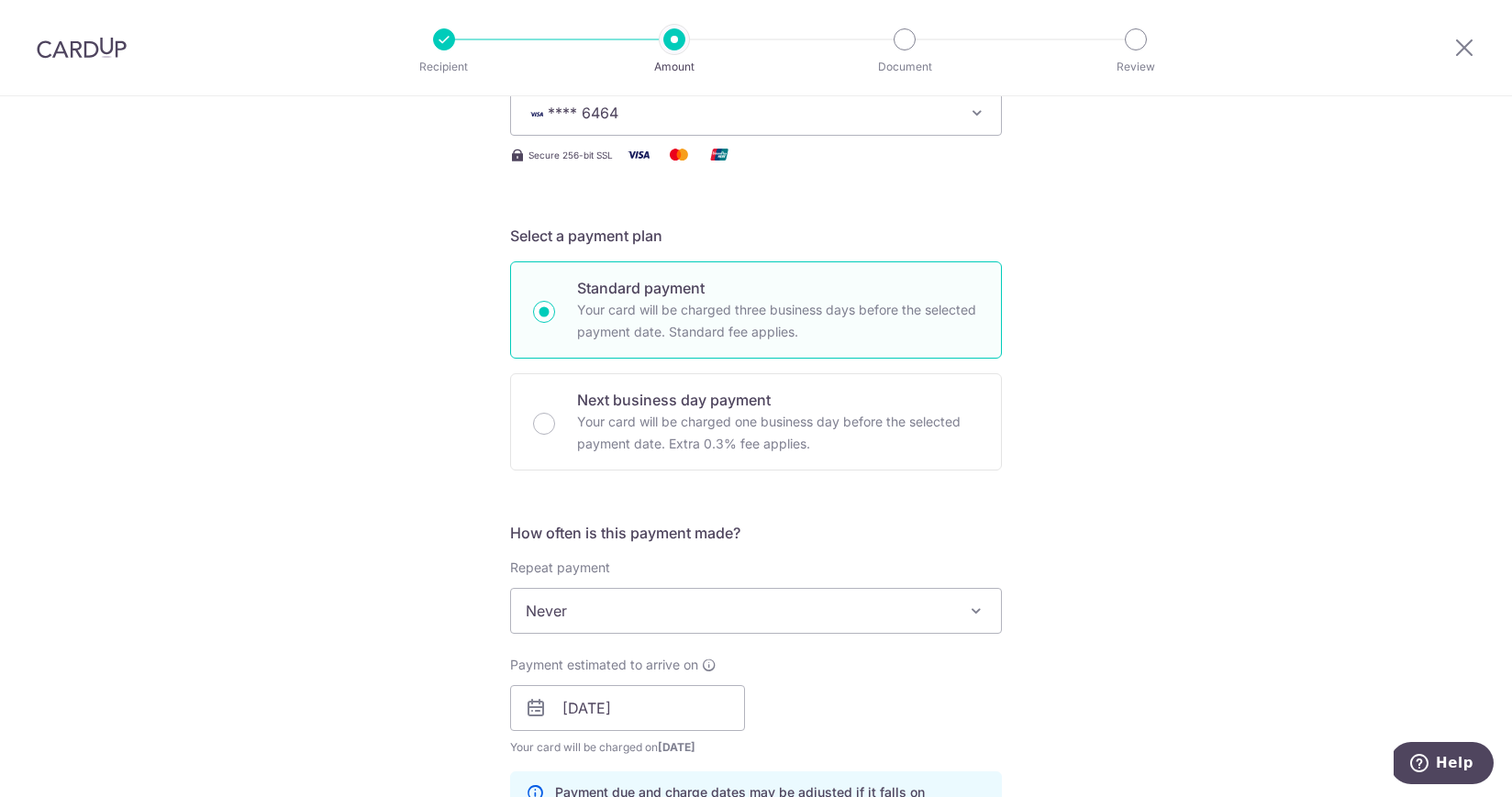
type input "Payroll [DATE]"
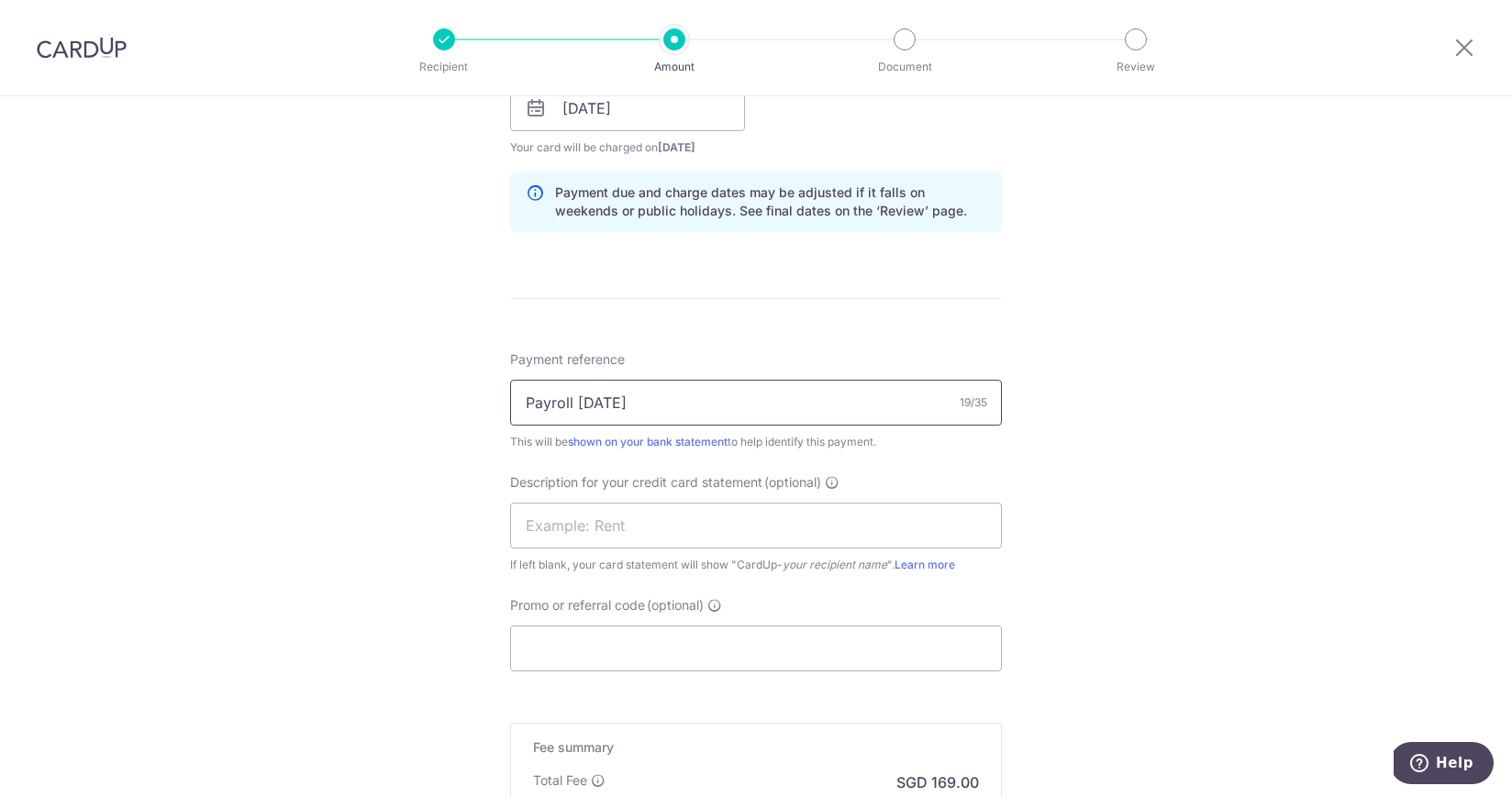
scroll to position [918, 0]
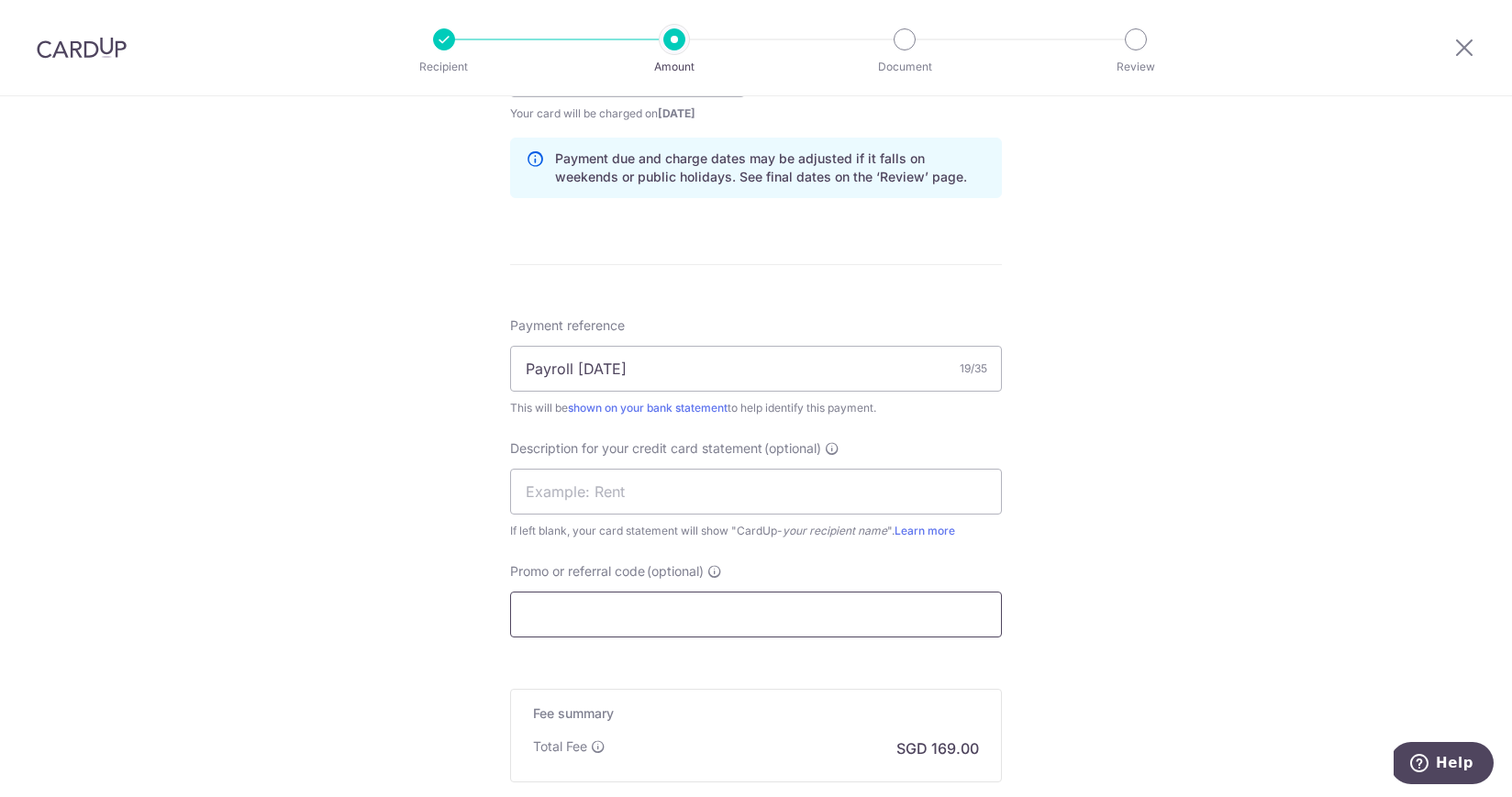
click at [646, 598] on input "Promo or referral code (optional)" at bounding box center [756, 615] width 492 height 46
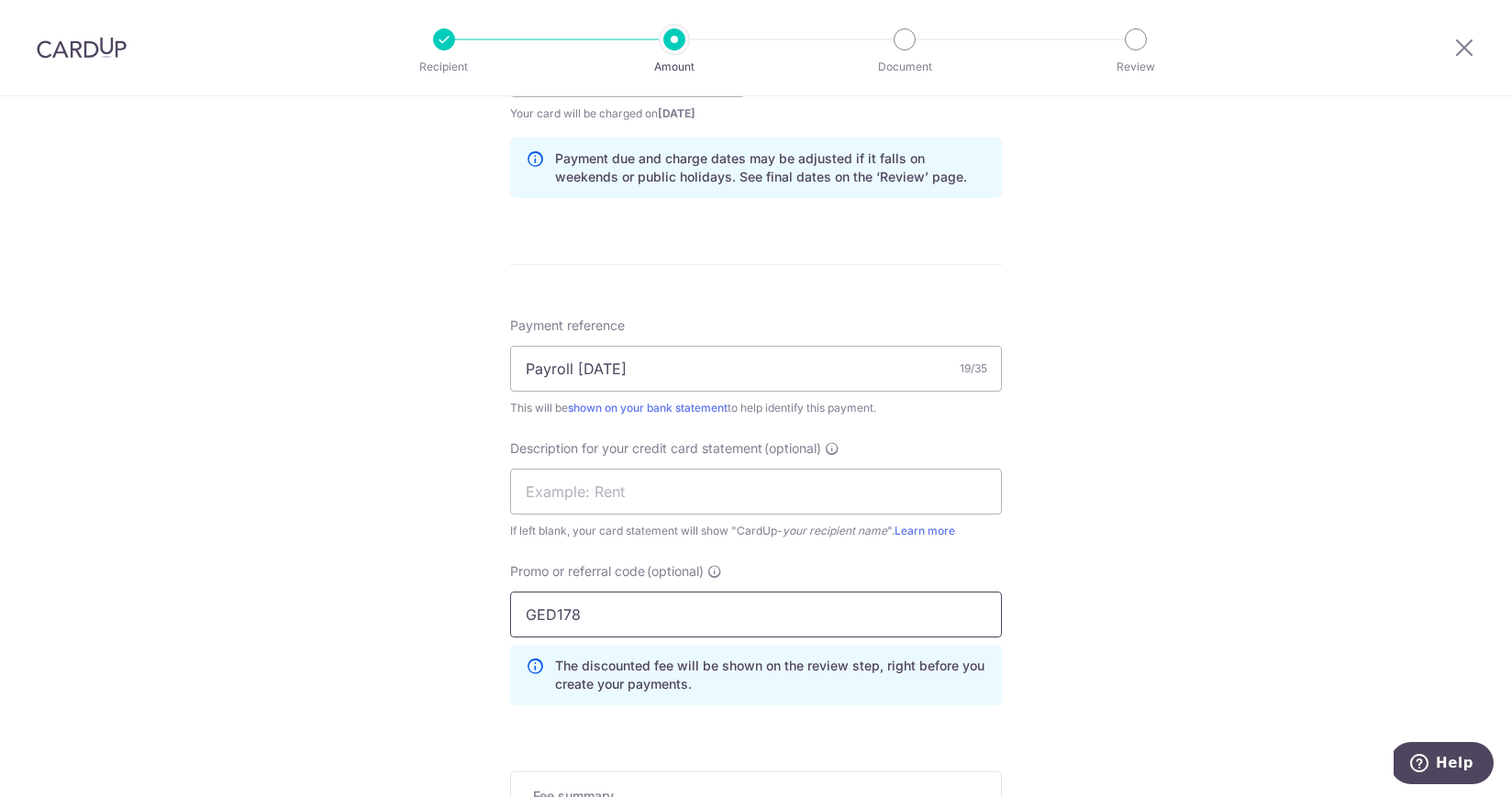
type input "GED178"
drag, startPoint x: 1139, startPoint y: 553, endPoint x: 1108, endPoint y: 549, distance: 31.3
click at [1138, 553] on div "Tell us more about your payment Enter payment amount SGD 6,500.00 6500.00 Card …" at bounding box center [756, 138] width 1512 height 1921
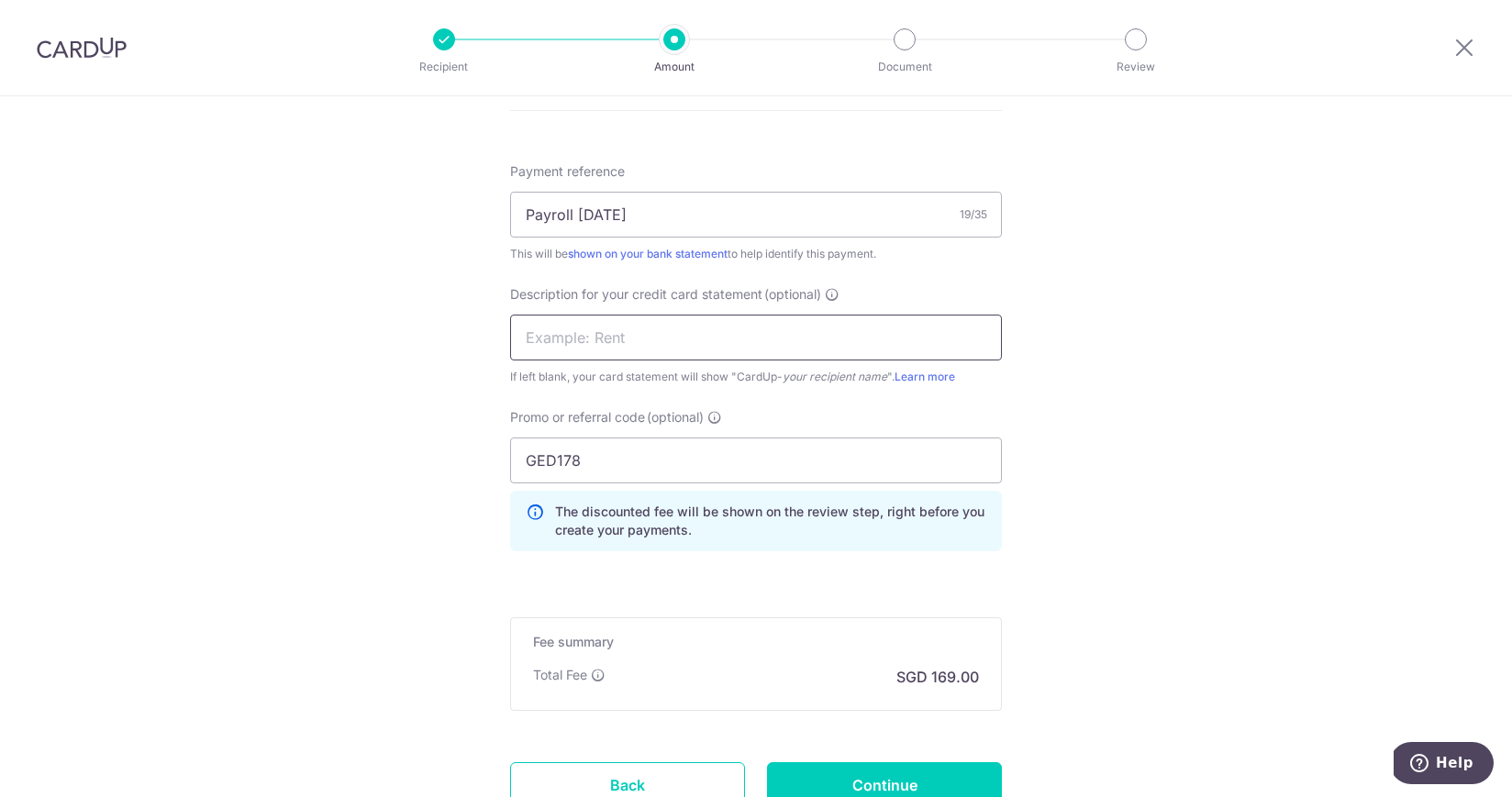
scroll to position [1220, 0]
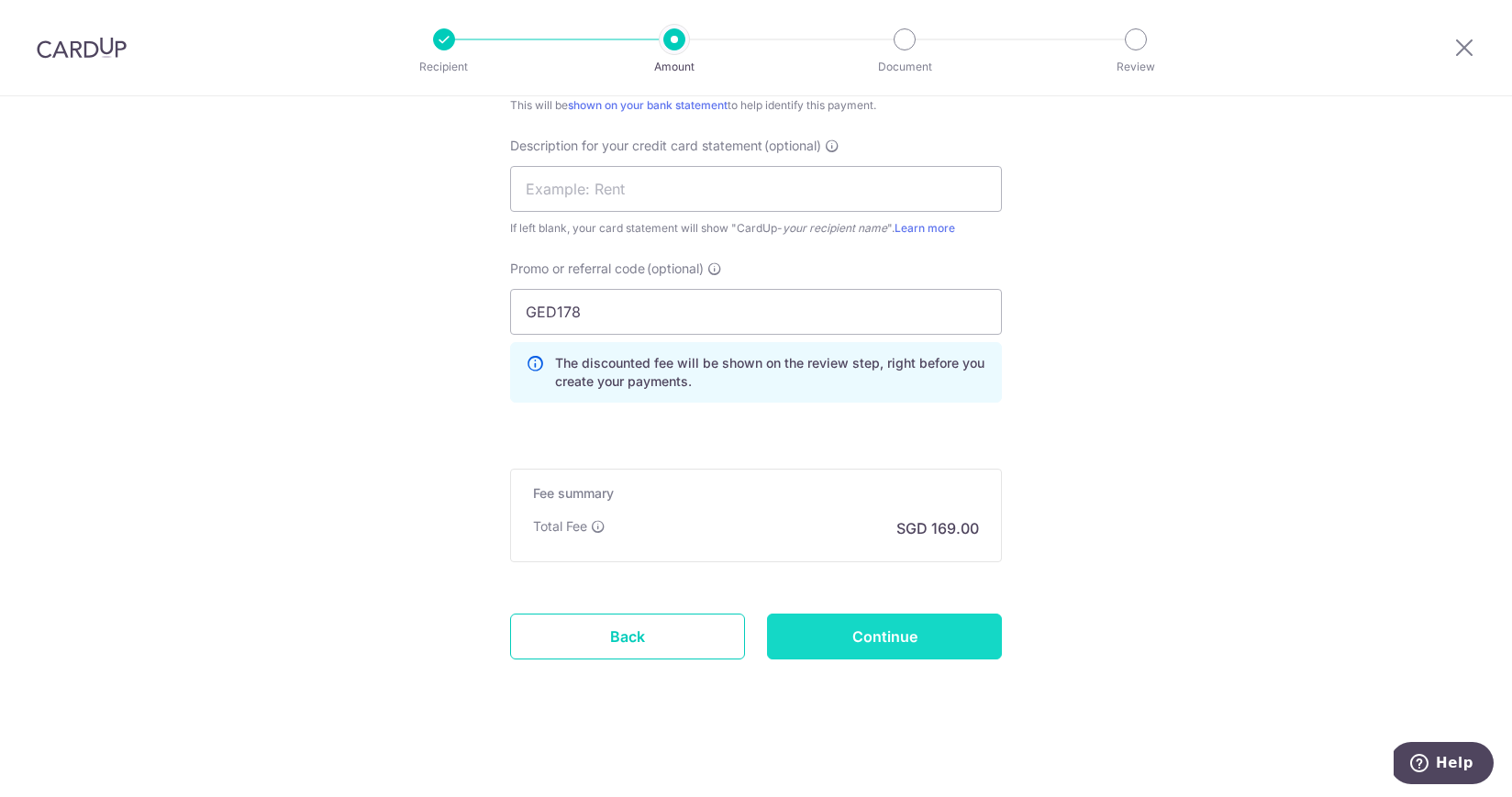
click at [912, 637] on input "Continue" at bounding box center [884, 637] width 235 height 46
type input "Create Schedule"
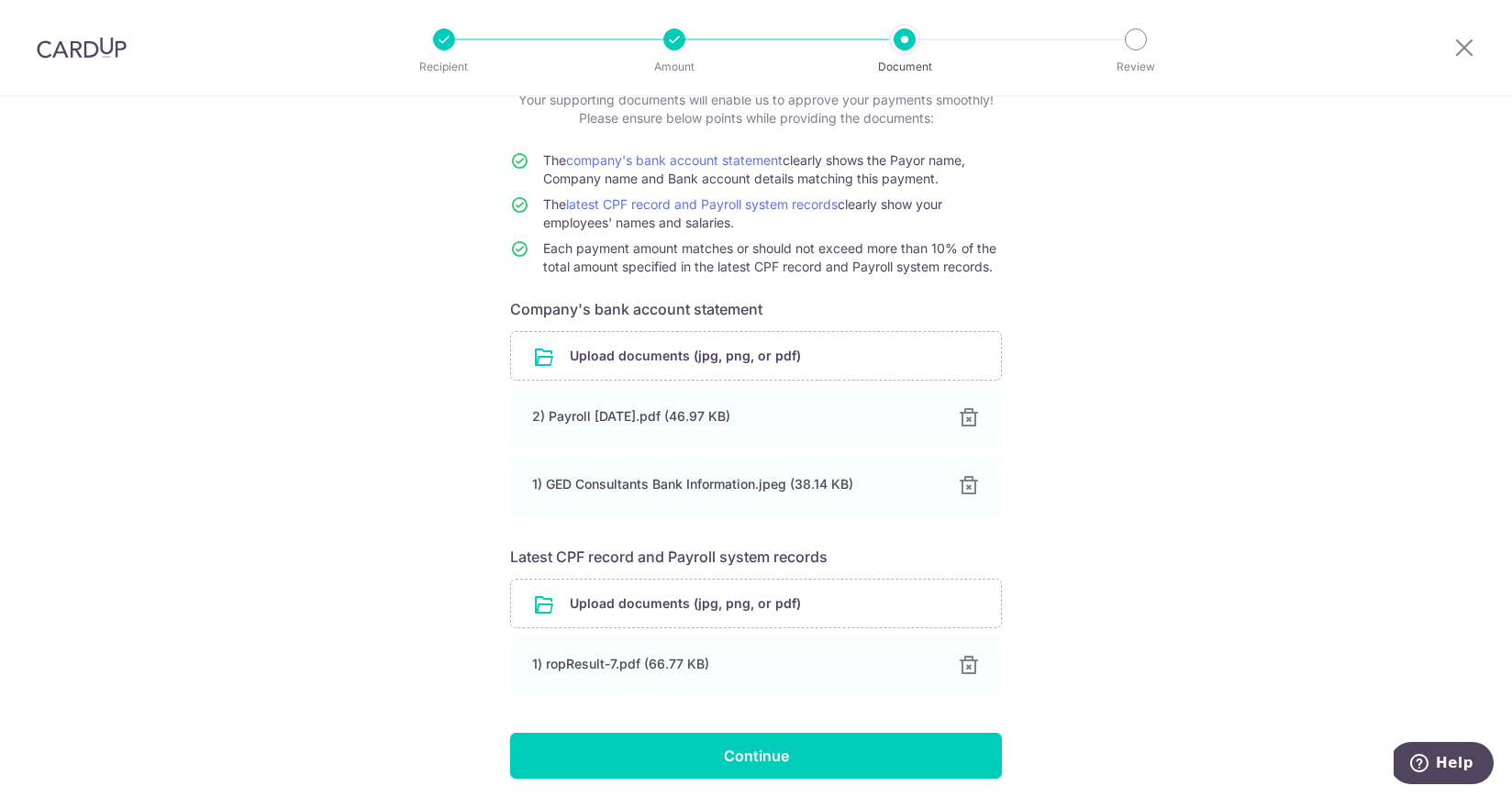
scroll to position [194, 0]
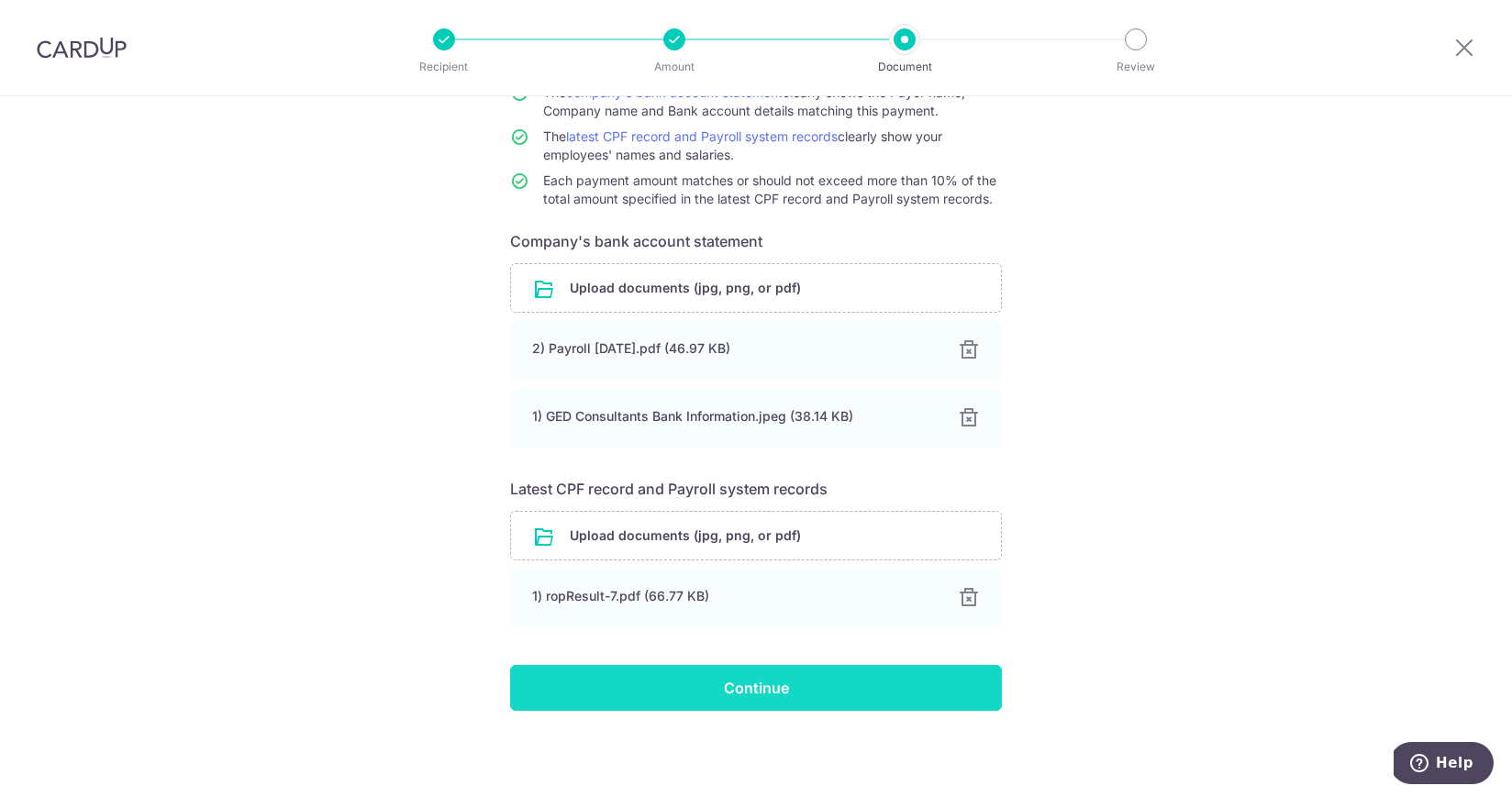
click at [802, 693] on input "Continue" at bounding box center [756, 687] width 492 height 46
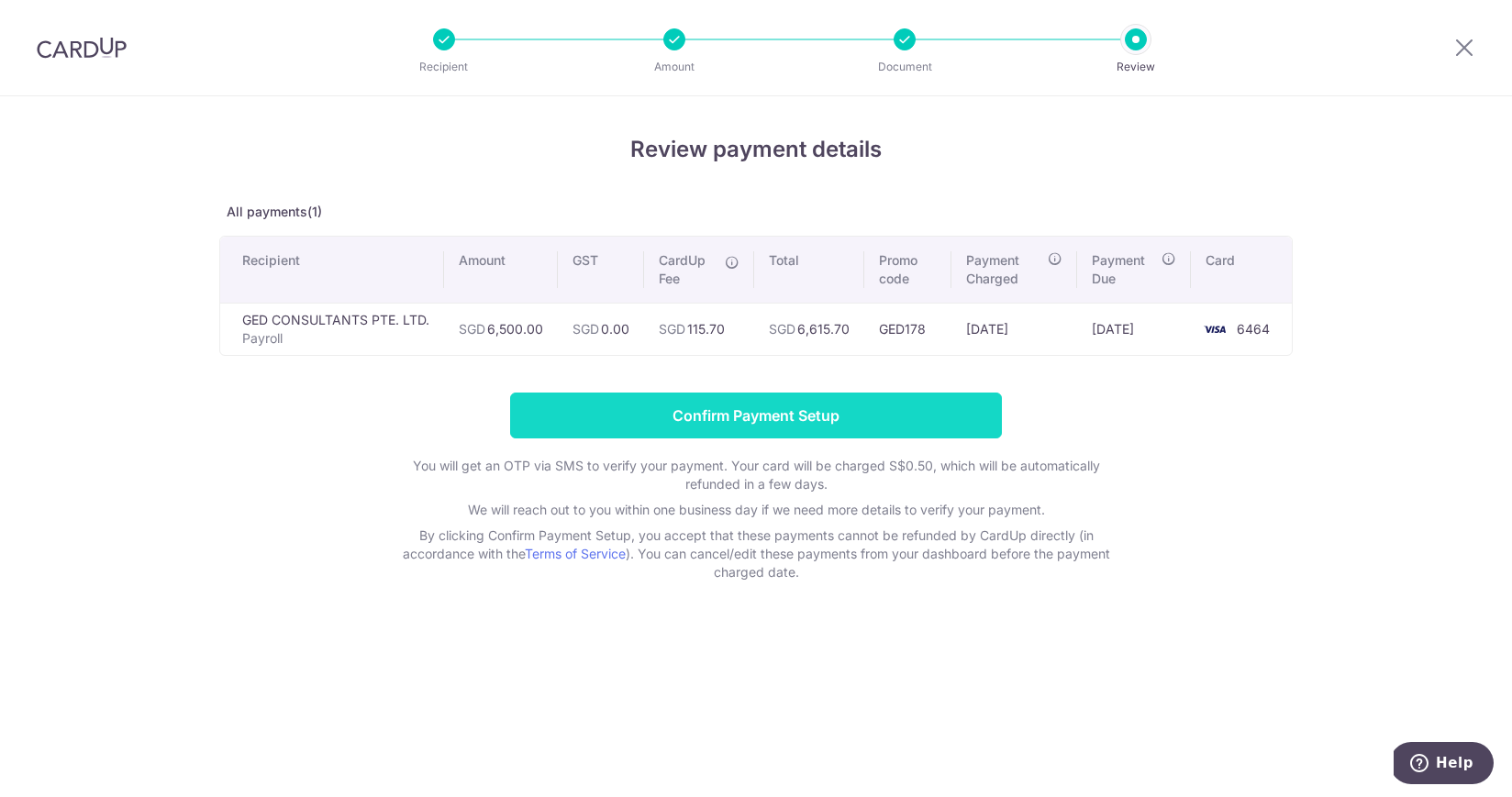
click at [805, 411] on input "Confirm Payment Setup" at bounding box center [756, 415] width 492 height 46
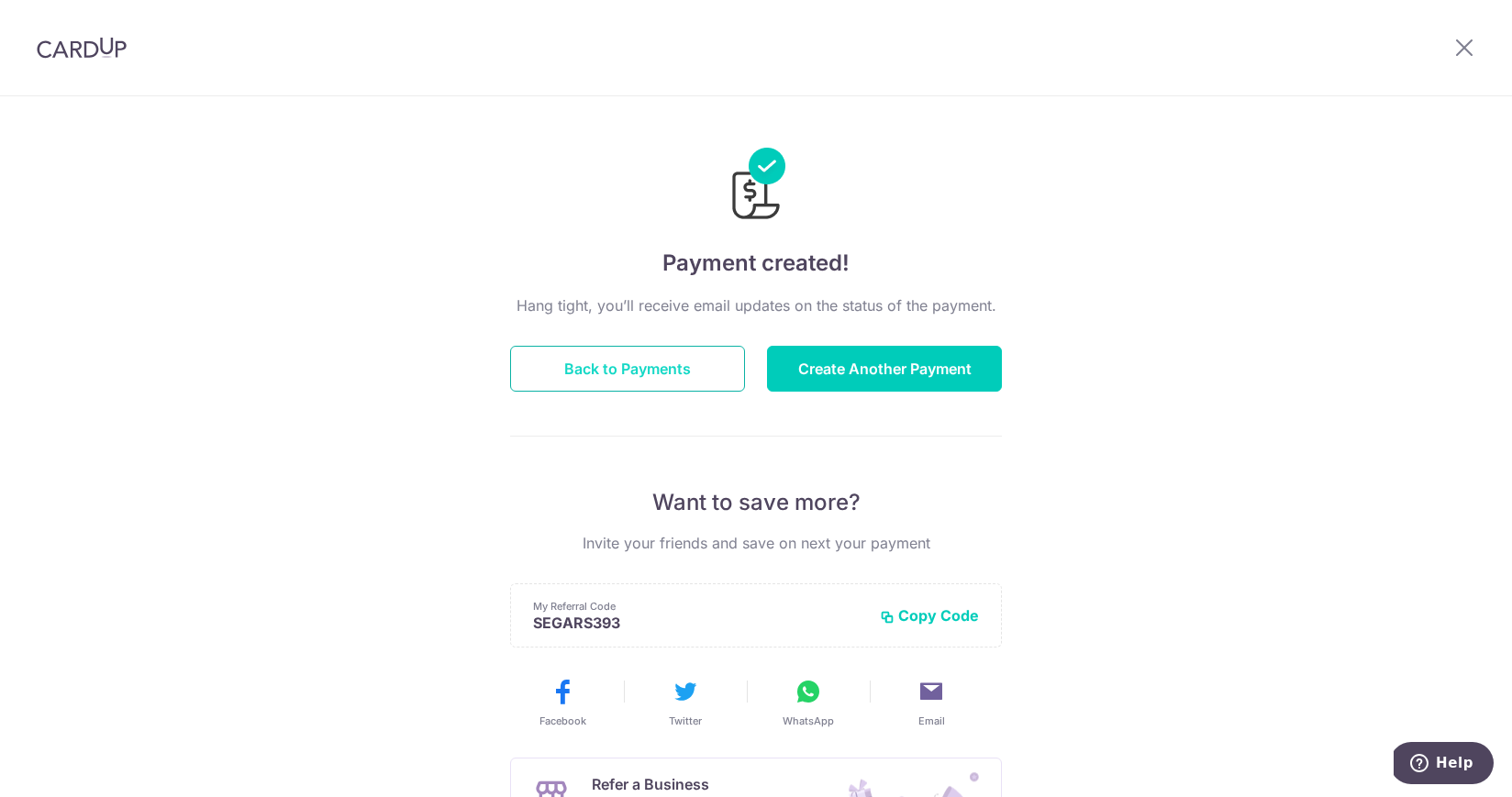
click at [627, 363] on button "Back to Payments" at bounding box center [627, 369] width 235 height 46
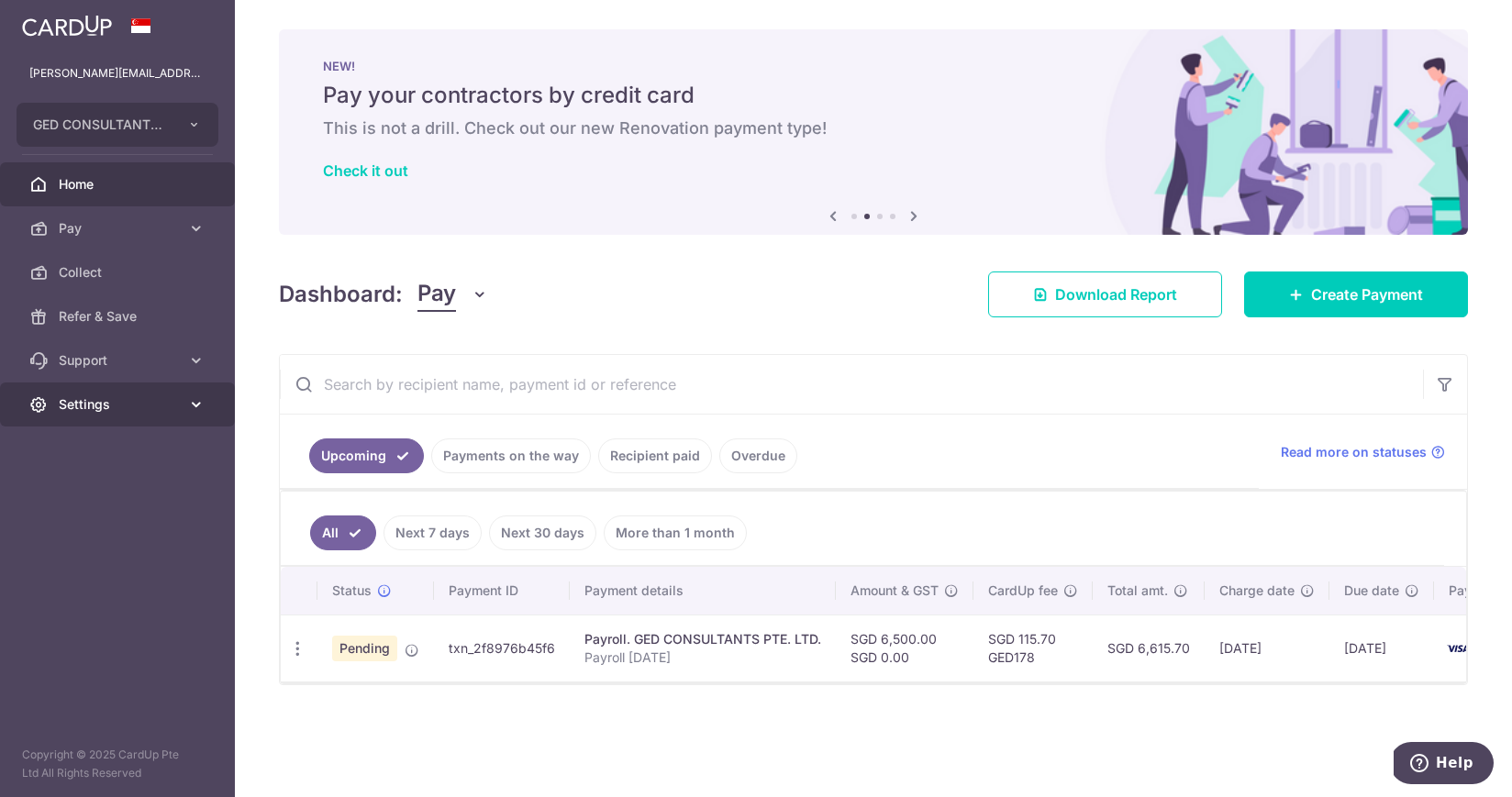
click at [113, 398] on span "Settings" at bounding box center [120, 404] width 122 height 18
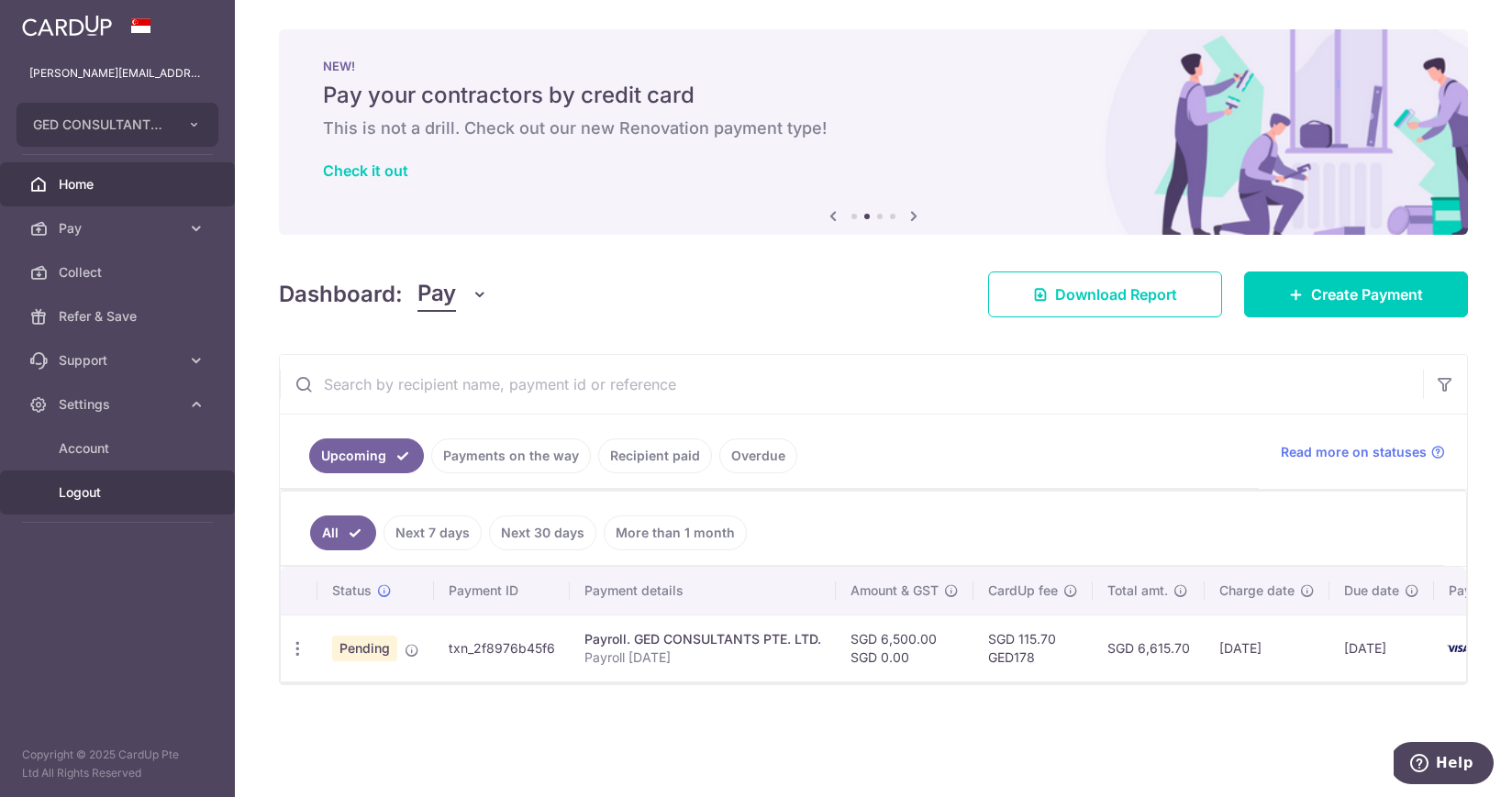
click at [88, 495] on span "Logout" at bounding box center [120, 492] width 122 height 18
